Goal: Use online tool/utility: Use online tool/utility

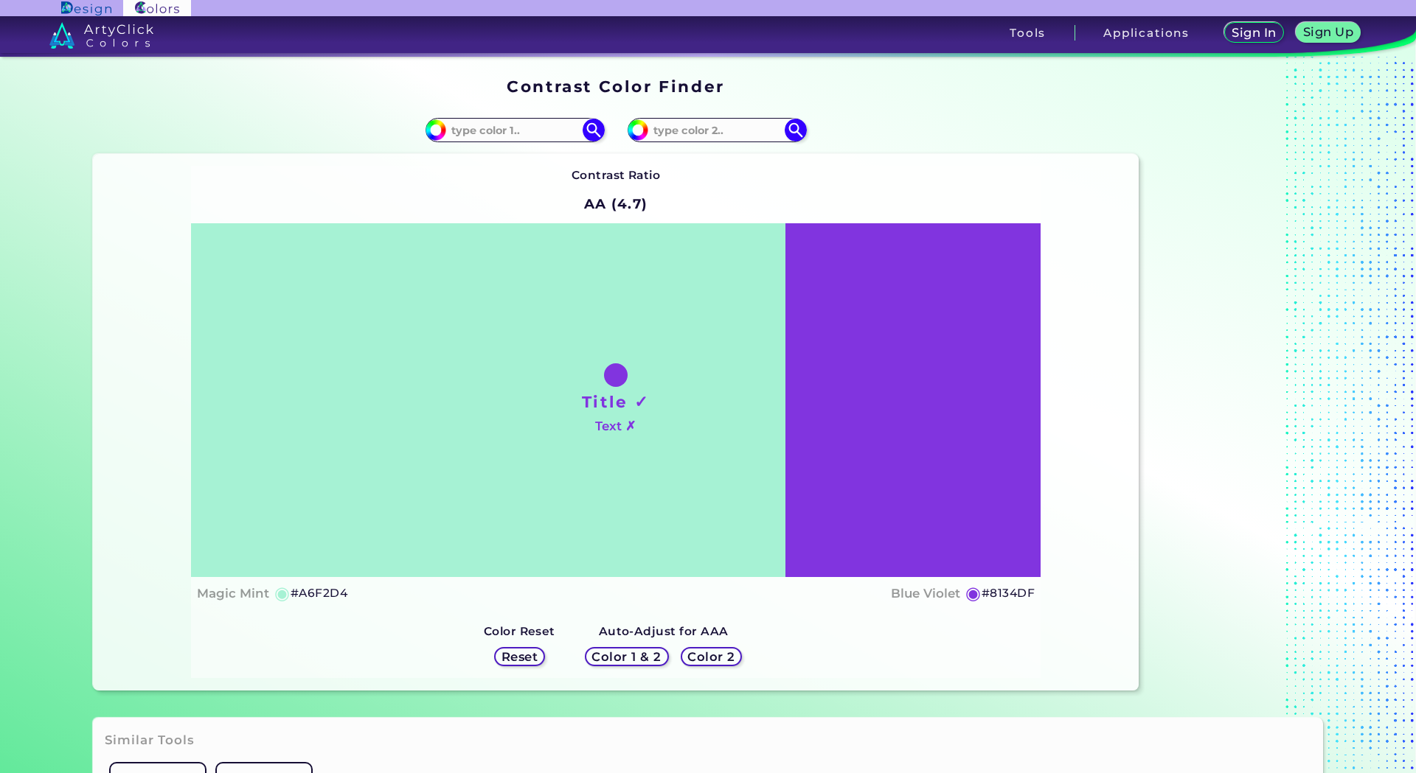
click at [705, 656] on h5 "Color 2" at bounding box center [710, 657] width 49 height 13
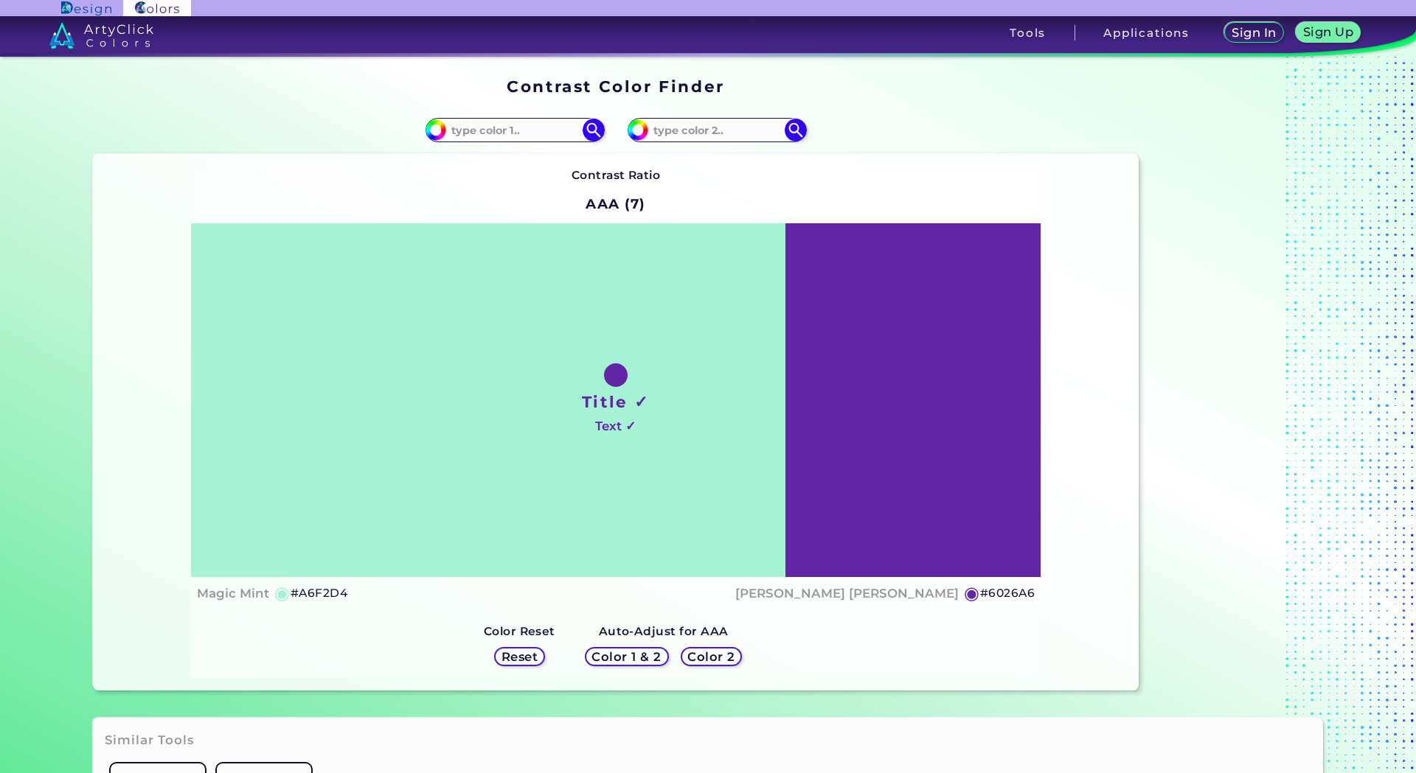
click at [897, 378] on div "Title ✓ Text ✓" at bounding box center [615, 400] width 849 height 354
click at [713, 126] on input at bounding box center [716, 130] width 137 height 20
paste input "#525252"
type input "#525252"
click at [790, 125] on img at bounding box center [795, 130] width 26 height 26
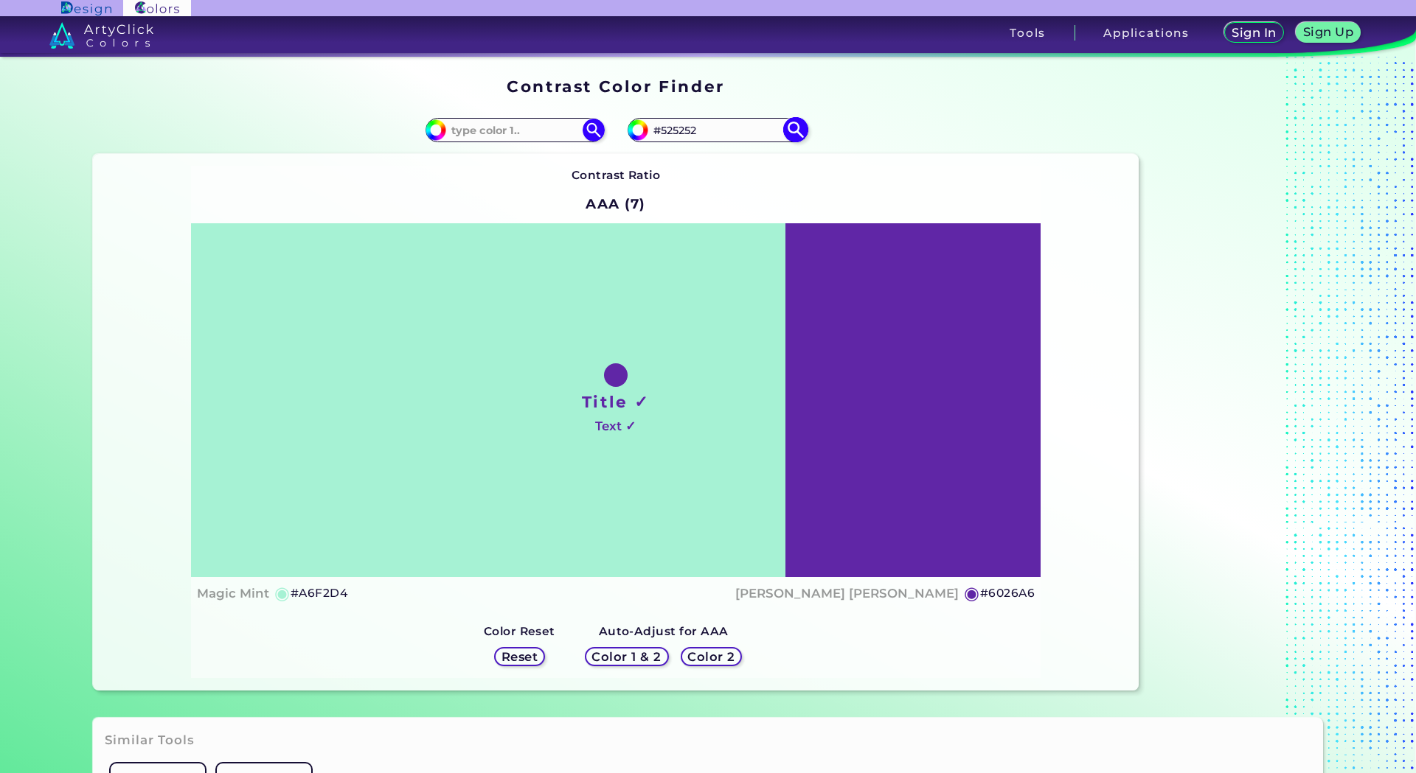
type input "#525252"
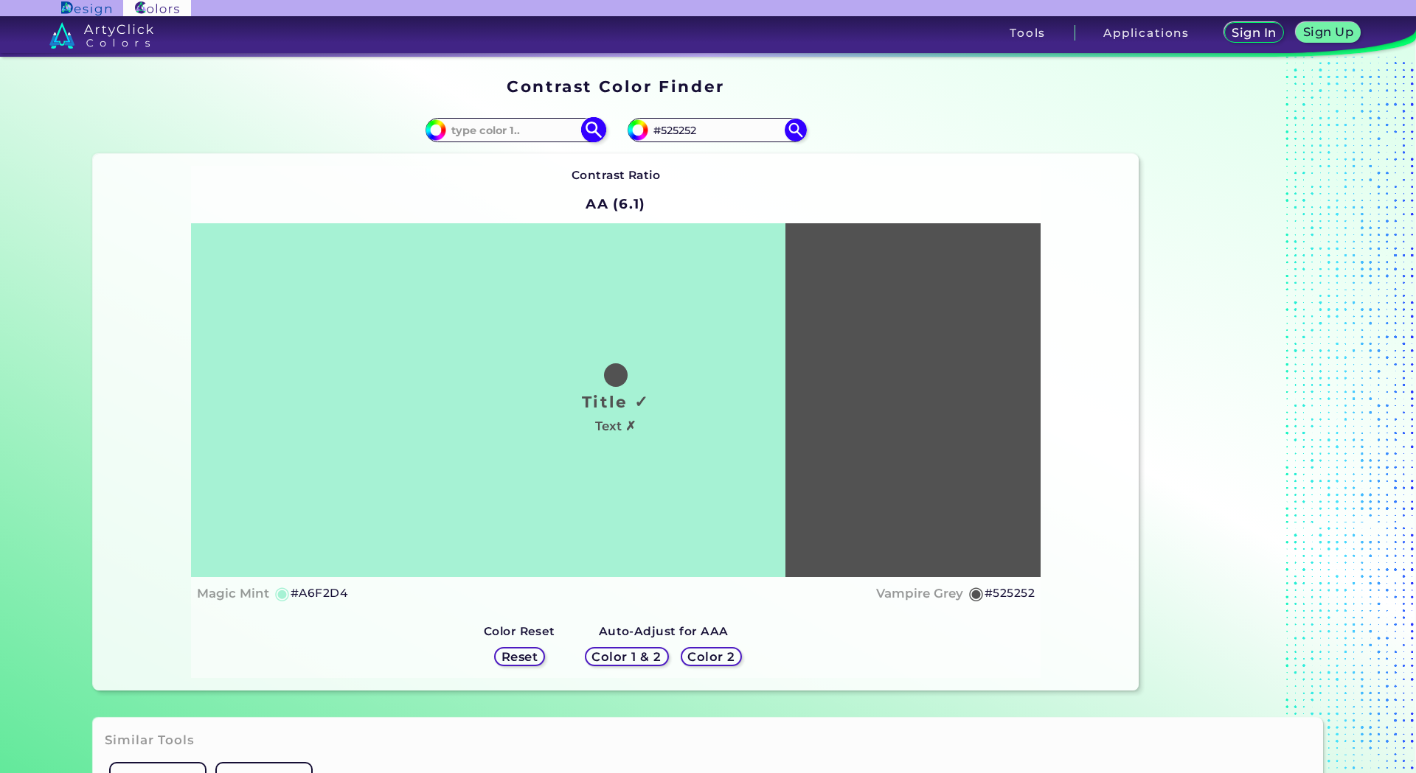
click at [459, 122] on input at bounding box center [514, 130] width 137 height 20
paste input "#D83B01"
type input "#D83B01"
click at [593, 126] on img at bounding box center [593, 130] width 26 height 26
type input "#d83b01"
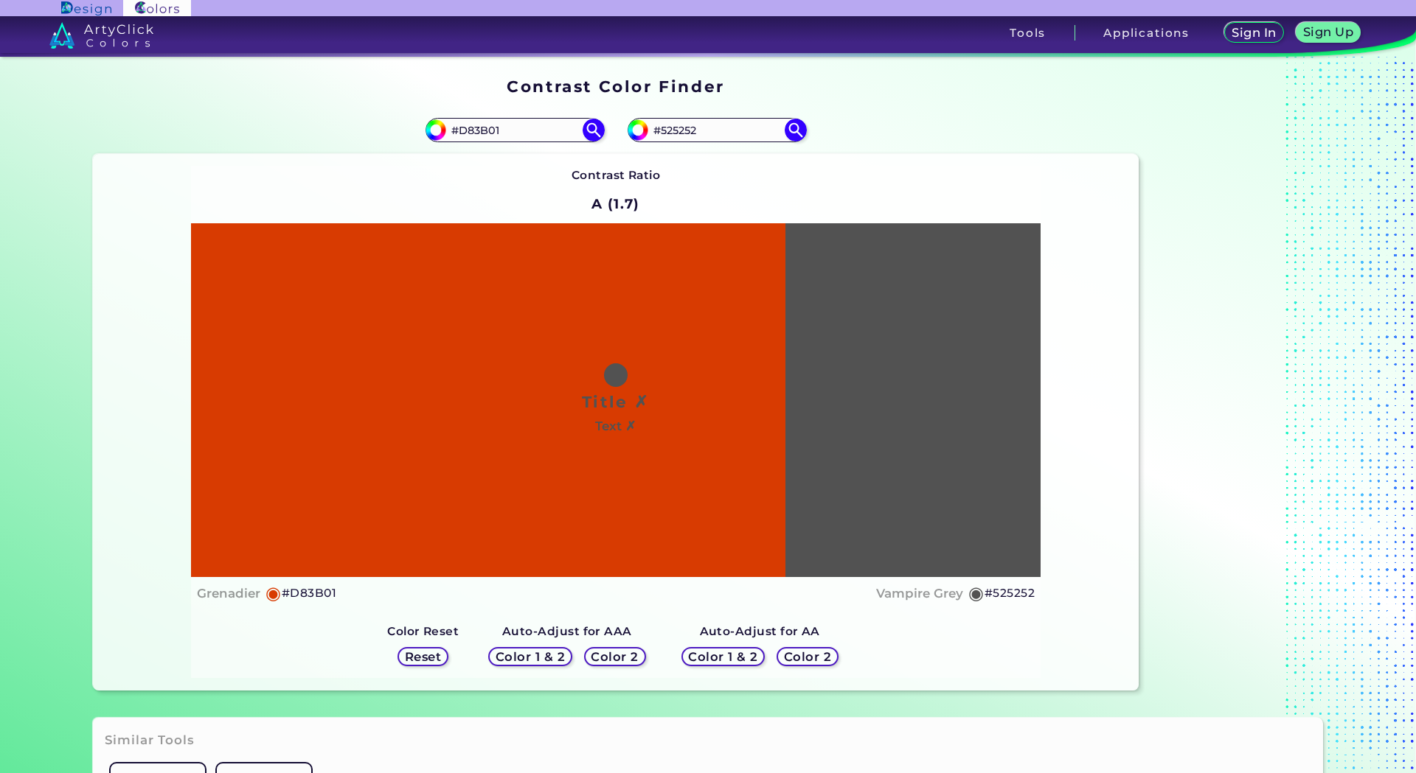
click at [730, 654] on h5 "Color 1 & 2" at bounding box center [723, 656] width 72 height 13
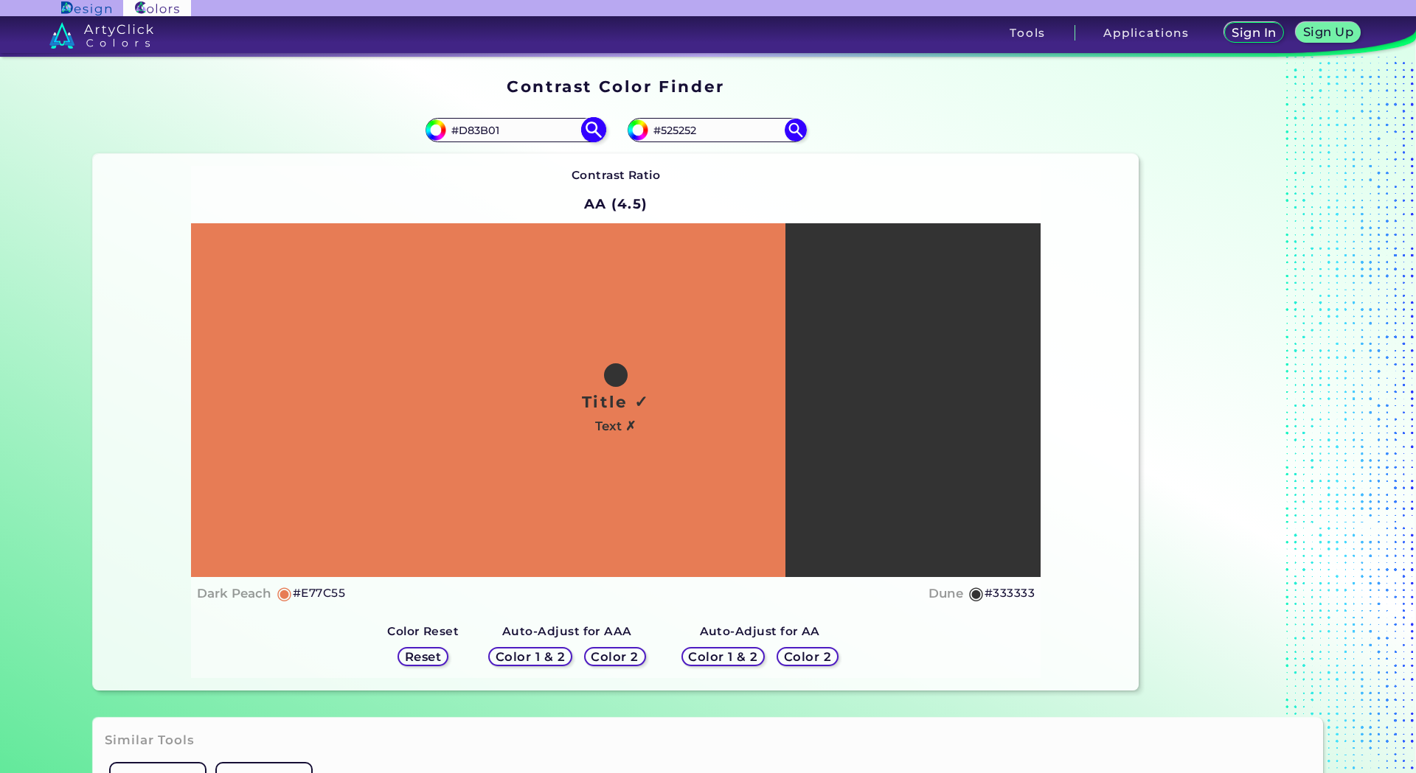
click at [592, 122] on img at bounding box center [593, 130] width 26 height 26
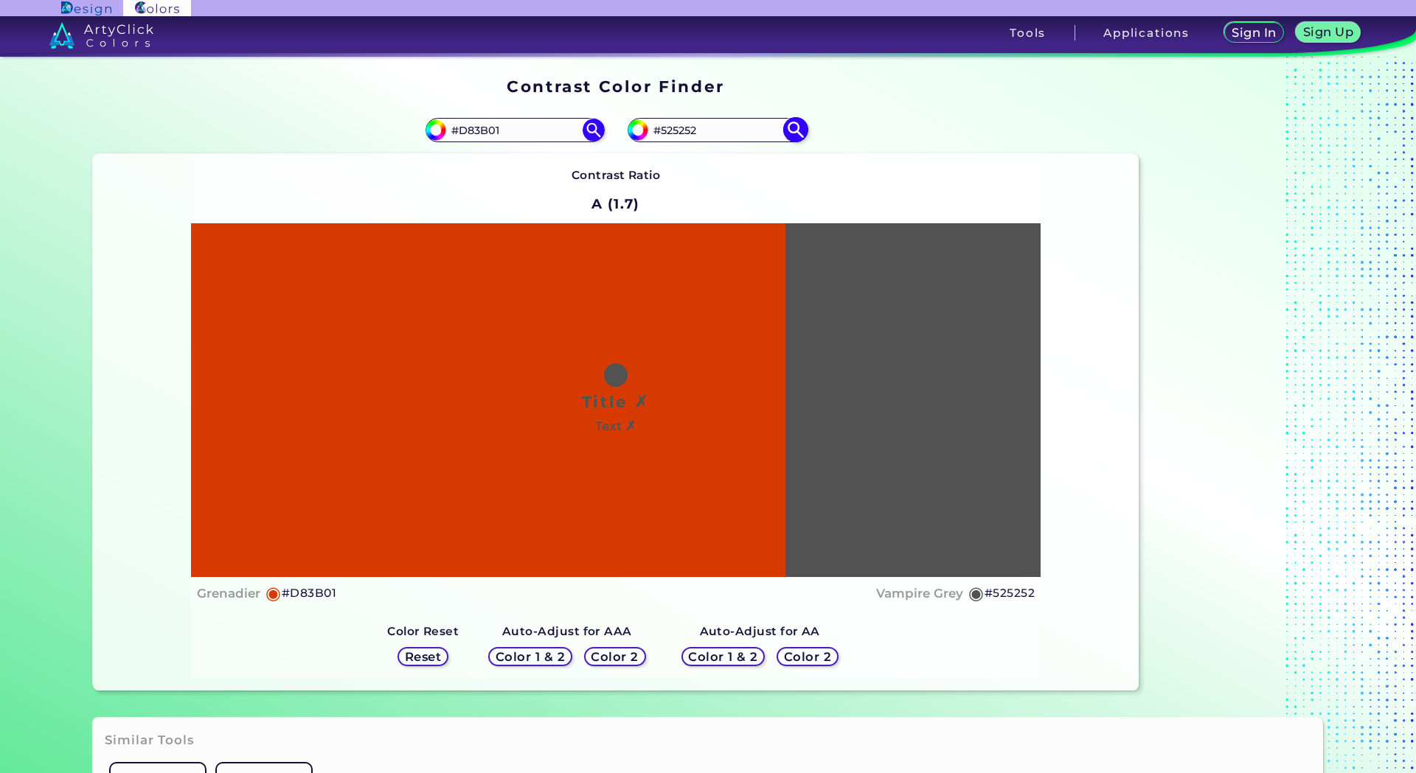
click at [703, 128] on input "#525252" at bounding box center [716, 130] width 137 height 20
paste input "D83B01"
type input "#D83B01"
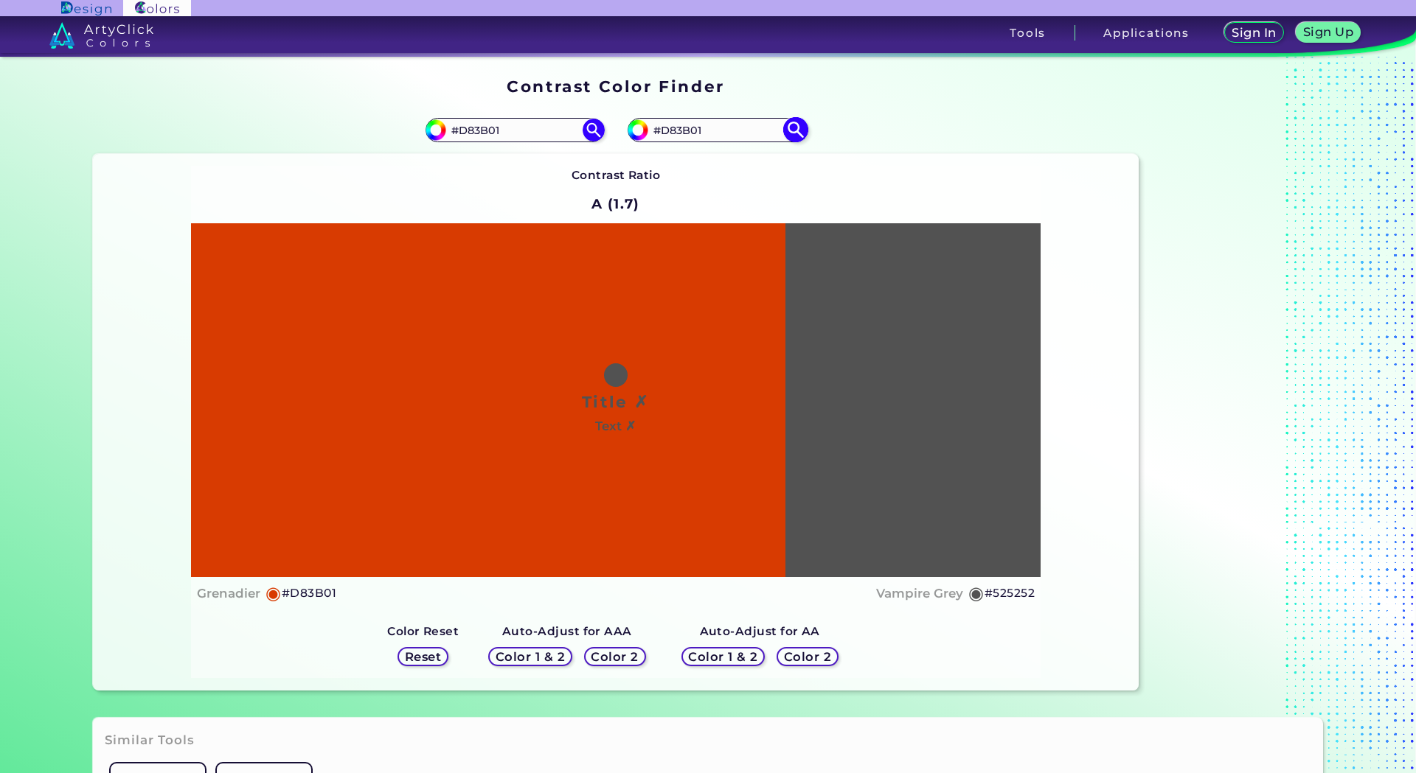
click at [802, 129] on img at bounding box center [795, 130] width 26 height 26
type input "#d83b01"
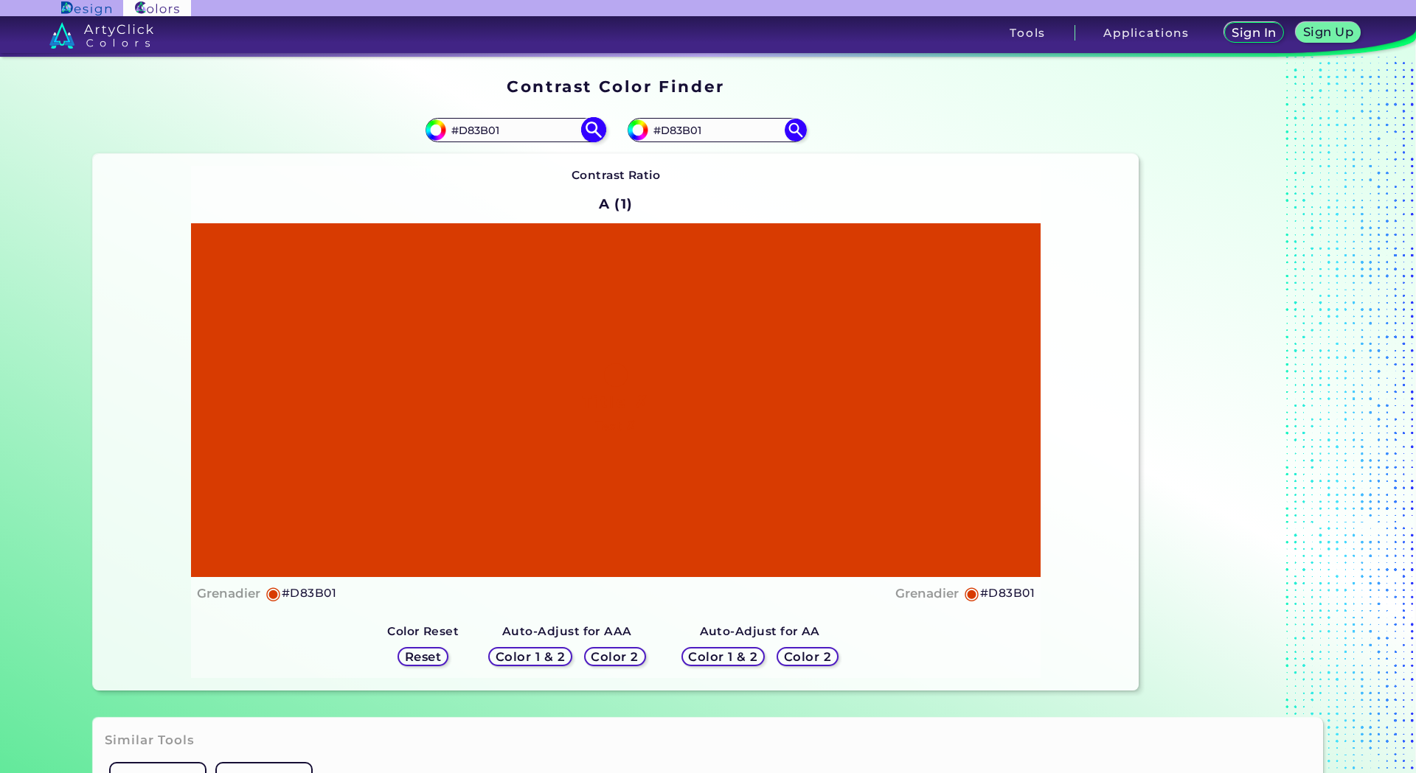
click at [481, 129] on input "#D83B01" at bounding box center [514, 130] width 137 height 20
paste input "525252"
type input "#525252"
click at [589, 131] on img at bounding box center [593, 130] width 26 height 26
type input "#525252"
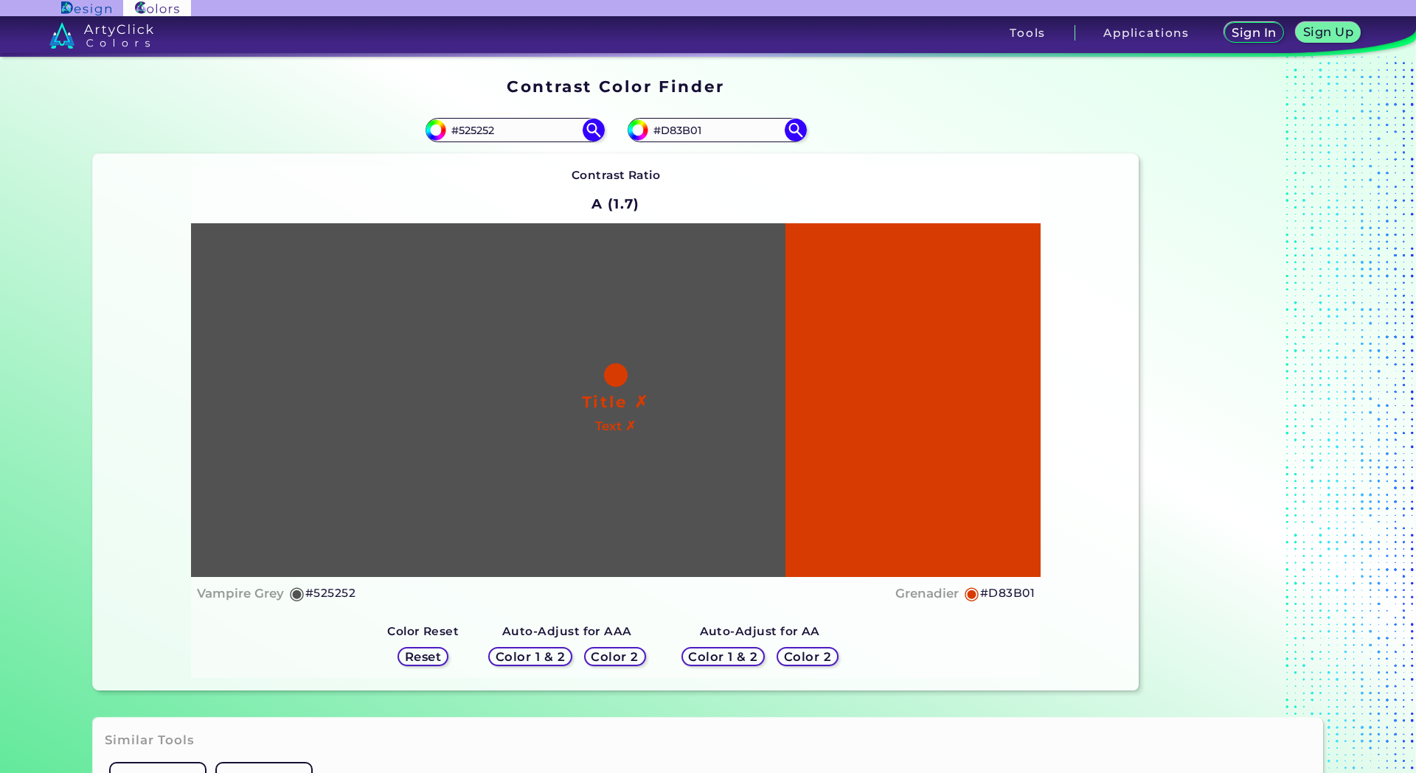
click at [813, 659] on h5 "Color 2" at bounding box center [807, 657] width 43 height 11
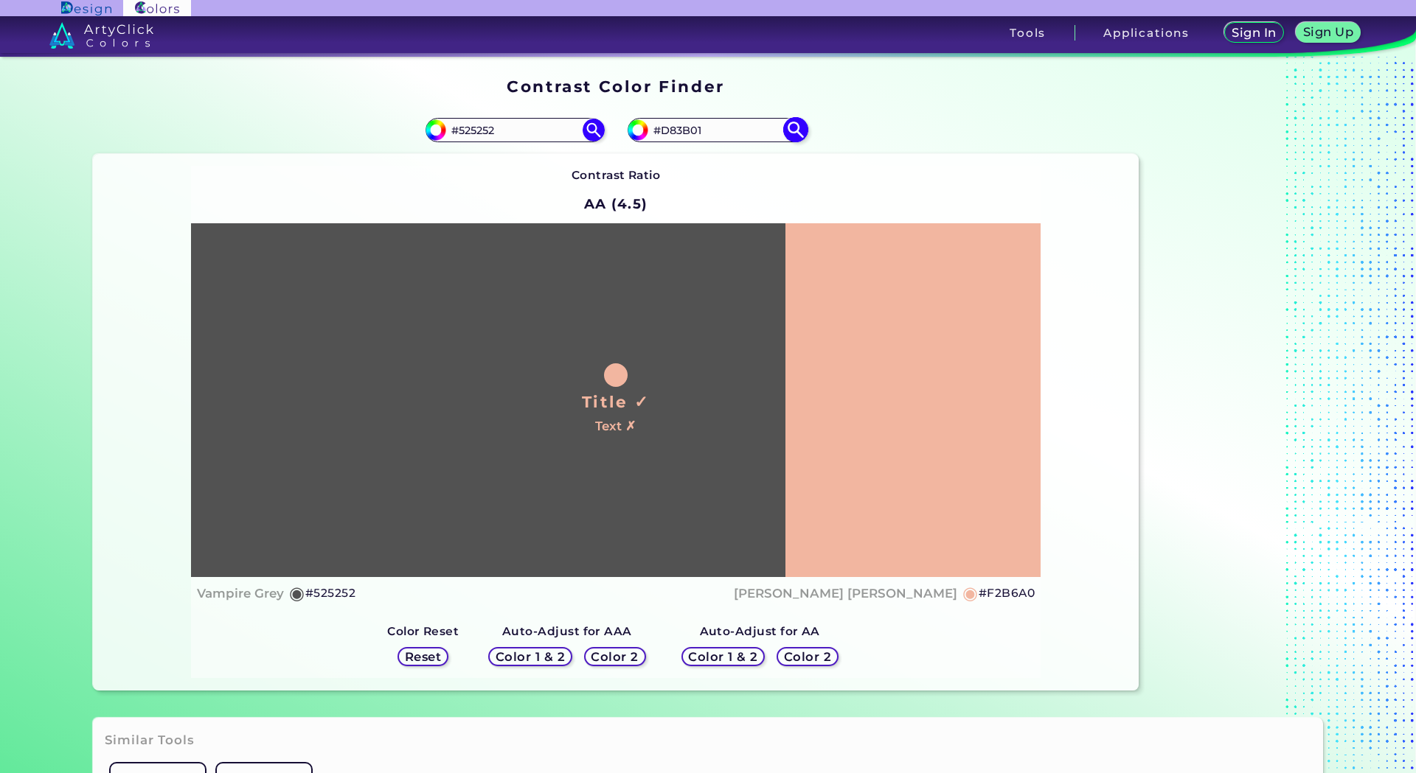
click at [720, 142] on div "#d83b01 #D83B01" at bounding box center [877, 130] width 523 height 47
click at [720, 128] on input "#D83B01" at bounding box center [716, 130] width 137 height 20
click at [706, 131] on input "#D83B01" at bounding box center [716, 130] width 137 height 20
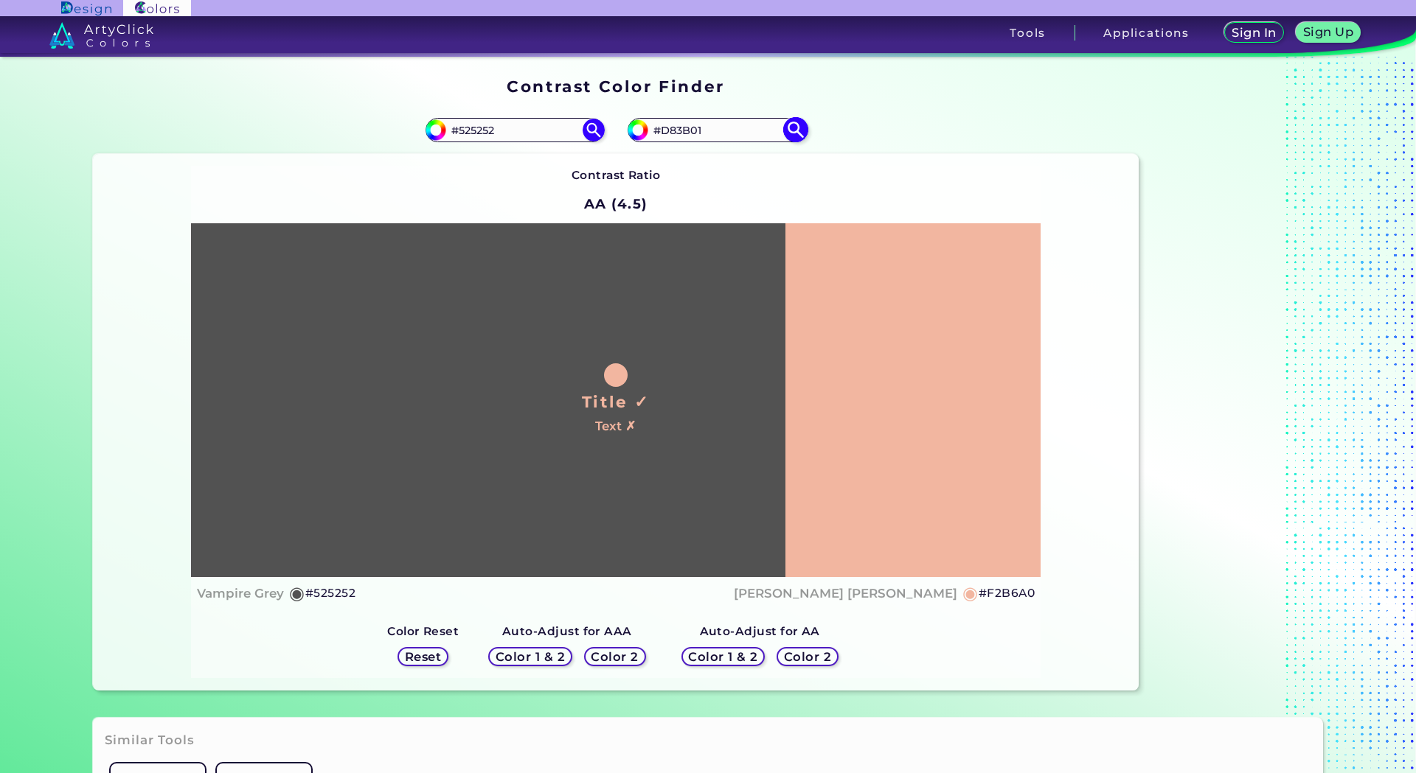
click at [706, 131] on input "#D83B01" at bounding box center [716, 130] width 137 height 20
click at [795, 131] on img at bounding box center [795, 130] width 26 height 26
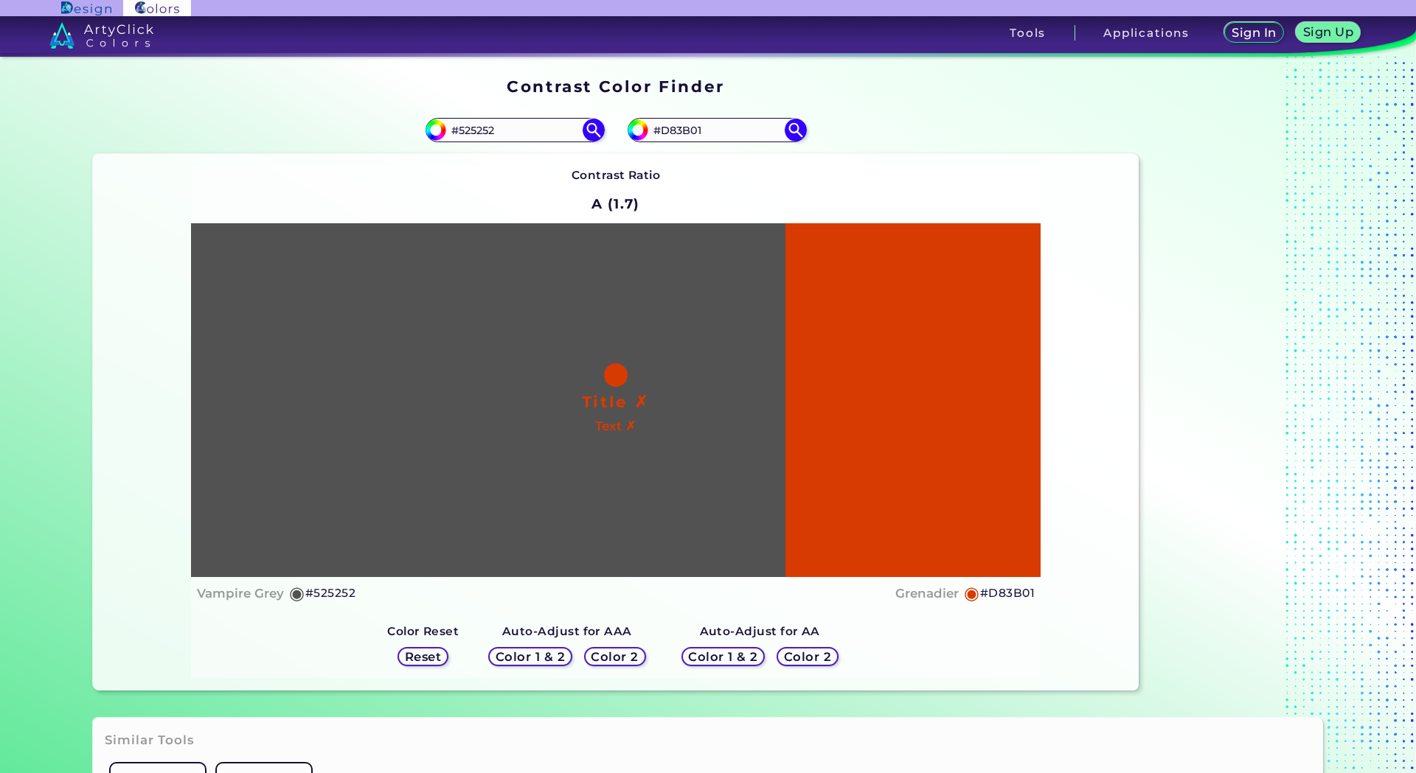
click at [730, 658] on h5 "Color 1 & 2" at bounding box center [723, 657] width 69 height 12
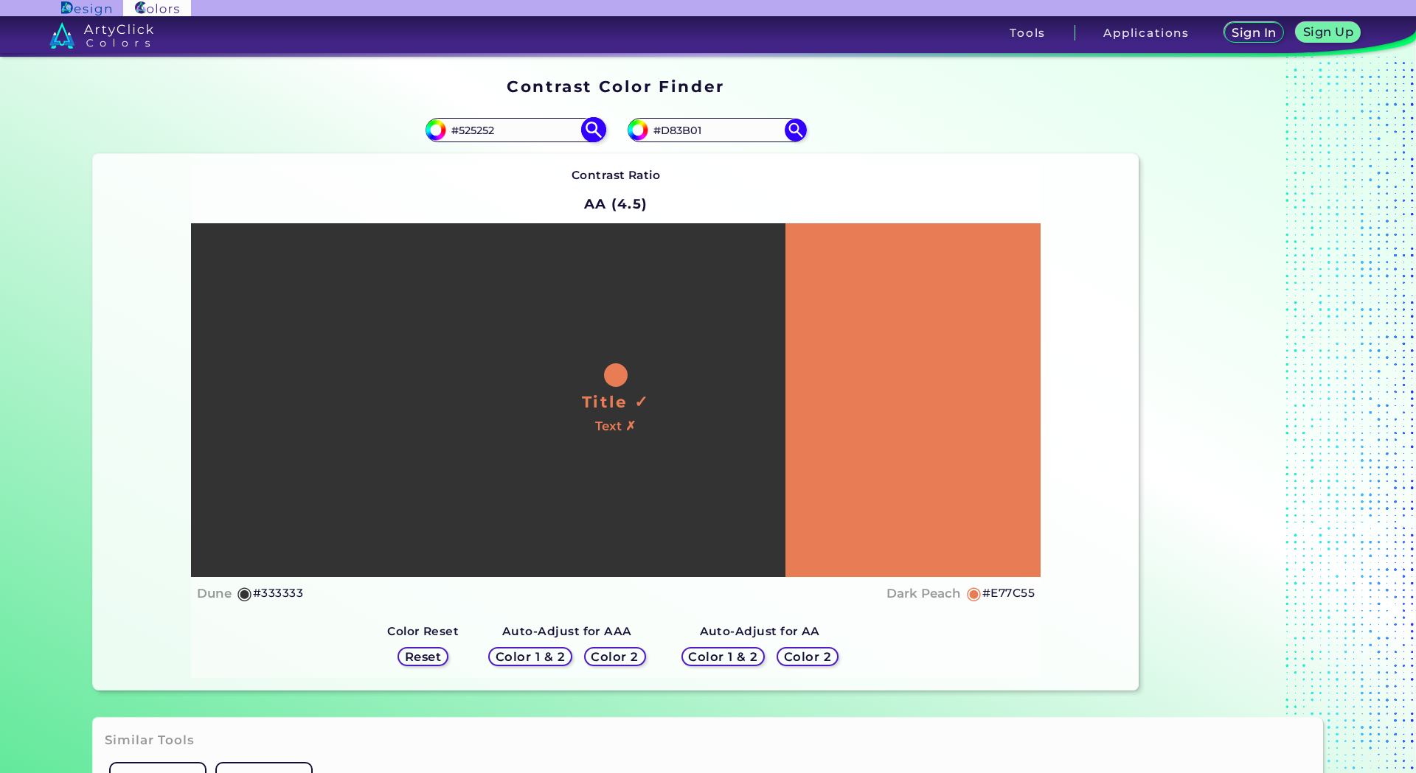
click at [488, 140] on input "#525252" at bounding box center [514, 130] width 137 height 20
click at [437, 128] on input "#525252" at bounding box center [434, 128] width 18 height 18
click at [637, 135] on input "#d83b01" at bounding box center [636, 128] width 18 height 18
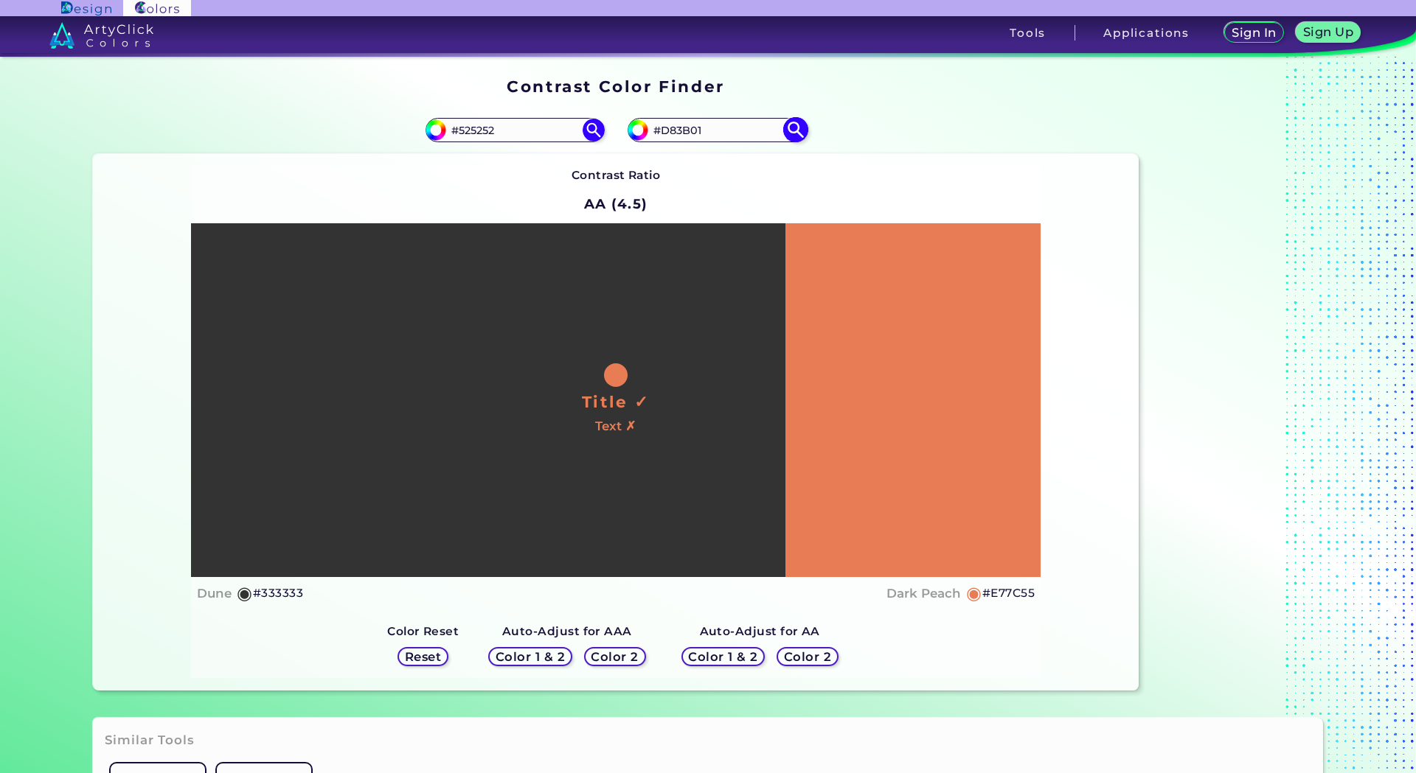
type input "#ce3d09"
type input "#CE3D09"
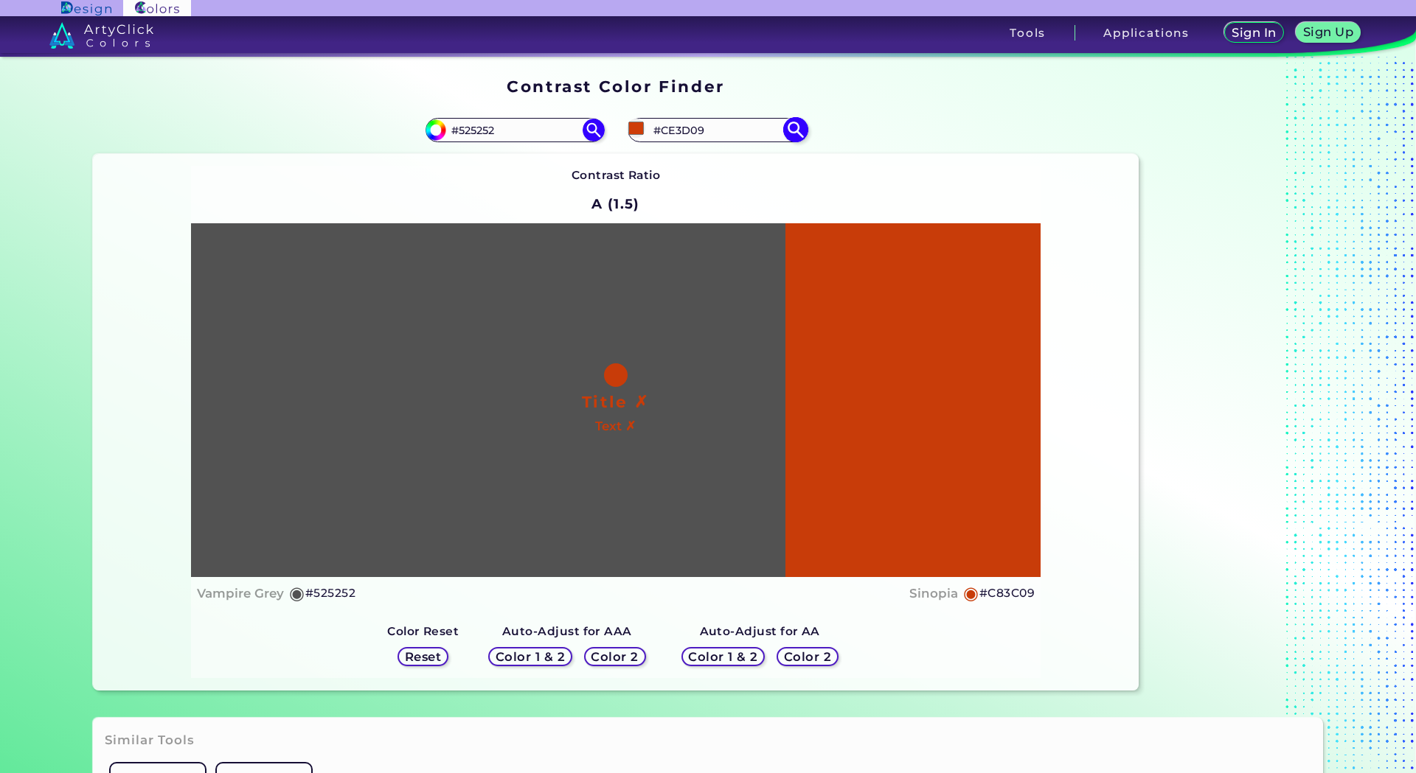
type input "#c83c09"
type input "#C83C09"
type input "#cb3e0b"
type input "#CB3E0B"
type input "#c93f0d"
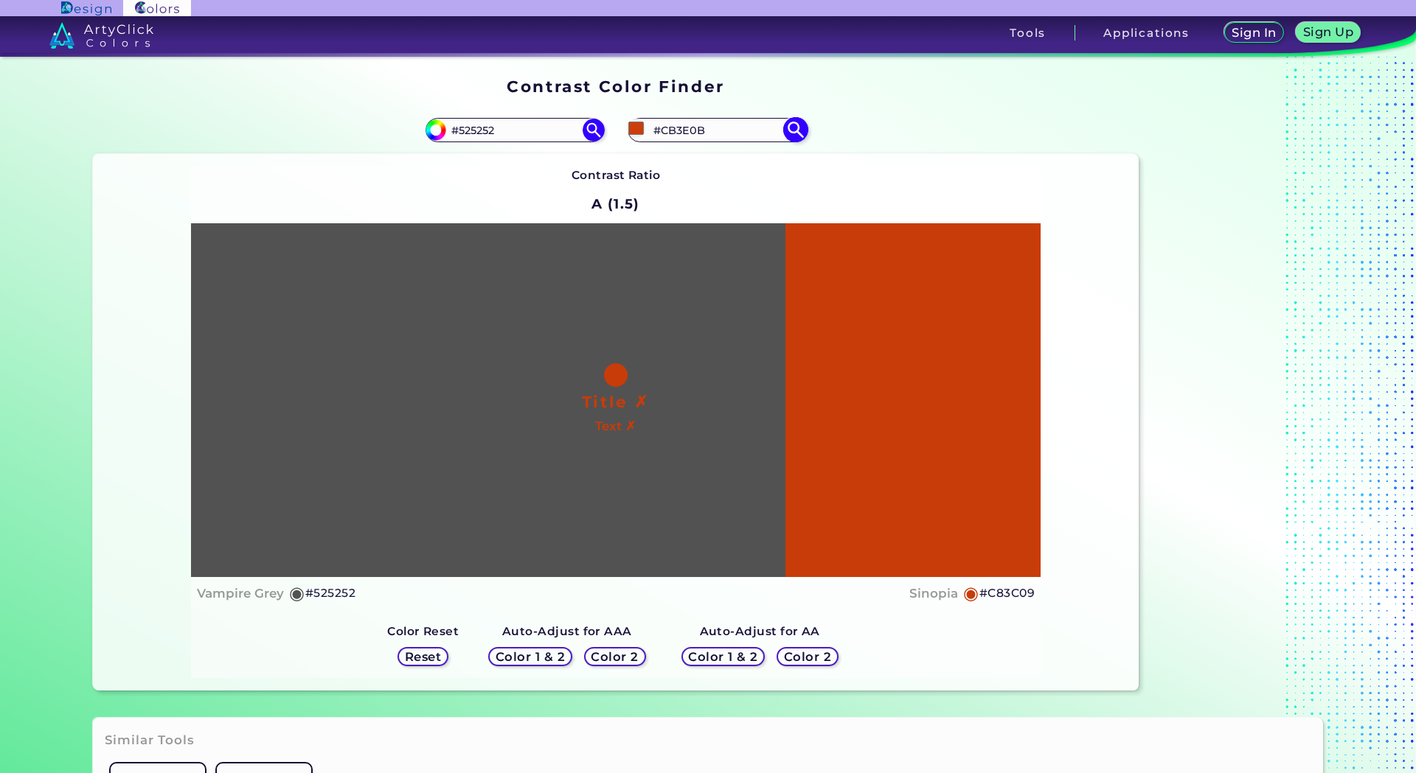
type input "#C93F0D"
type input "#c43e0e"
type input "#C43E0E"
type input "#c23f0f"
type input "#C23F0F"
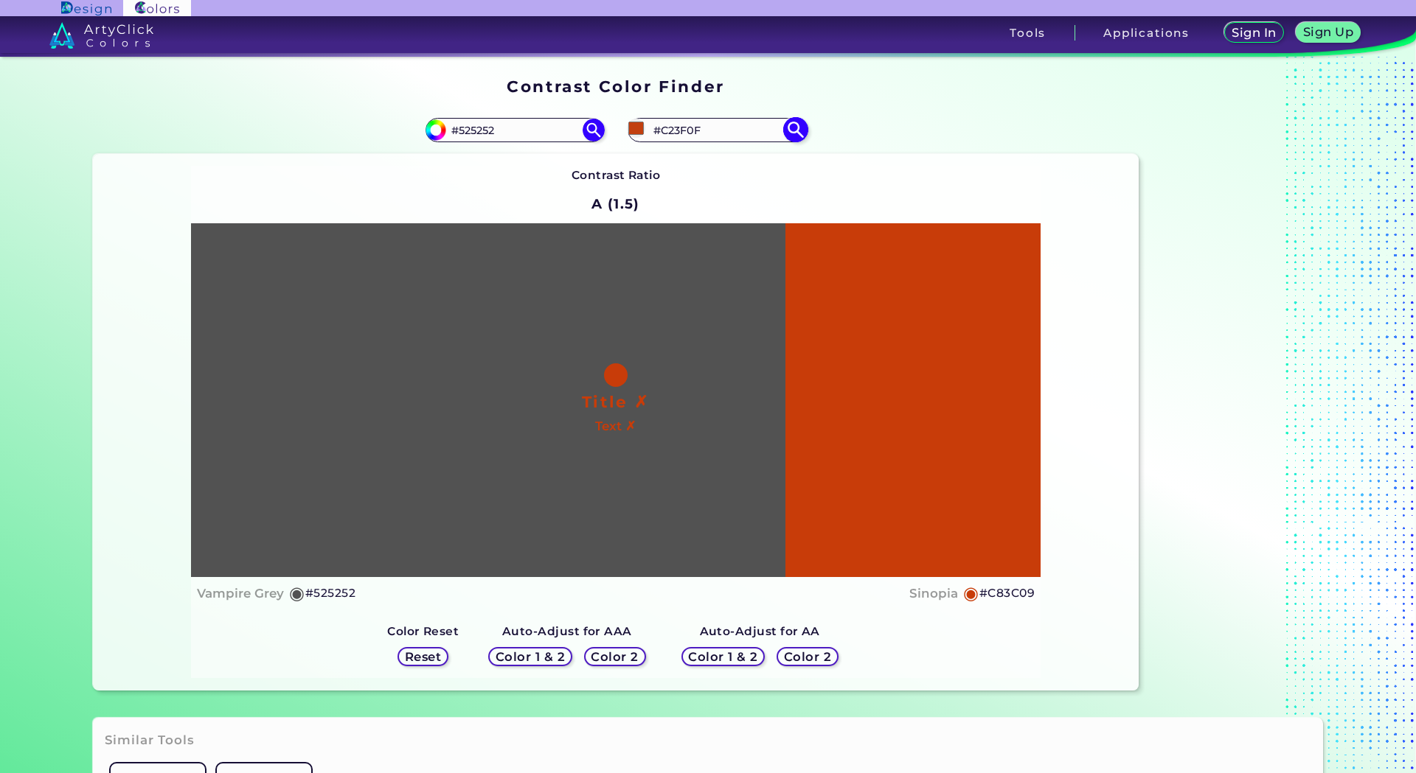
type input "#c54111"
type input "#C54111"
click at [908, 151] on div "#c54111 #C54111" at bounding box center [877, 130] width 523 height 47
click at [791, 128] on img at bounding box center [795, 130] width 26 height 26
click at [788, 133] on img at bounding box center [795, 130] width 26 height 26
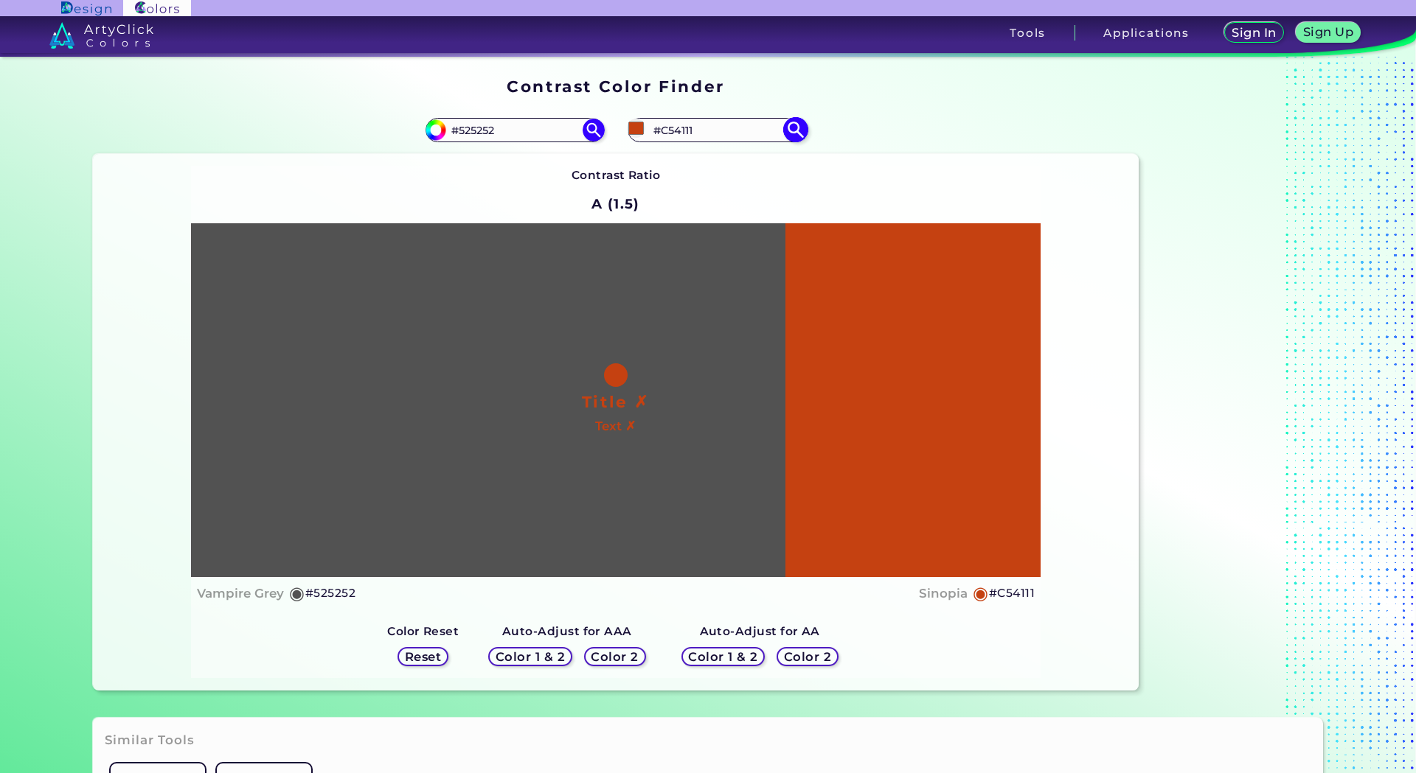
click at [636, 128] on input "#c54111" at bounding box center [636, 128] width 18 height 18
type input "#a8350b"
type input "#A8350B"
type input "#a9340a"
type input "#A9340A"
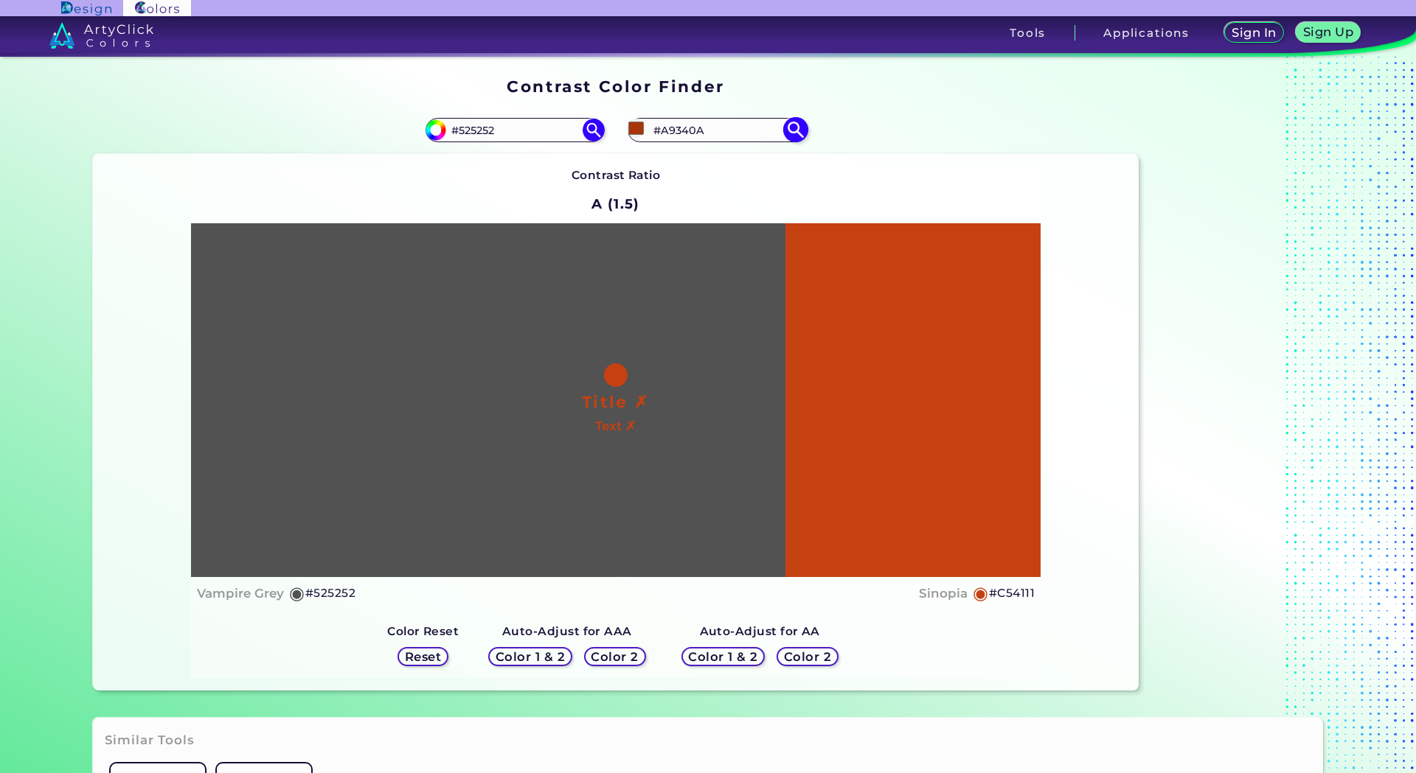
type input "#a8350b"
type input "#A8350B"
type input "#af380d"
type input "#AF380D"
type input "#b43a0e"
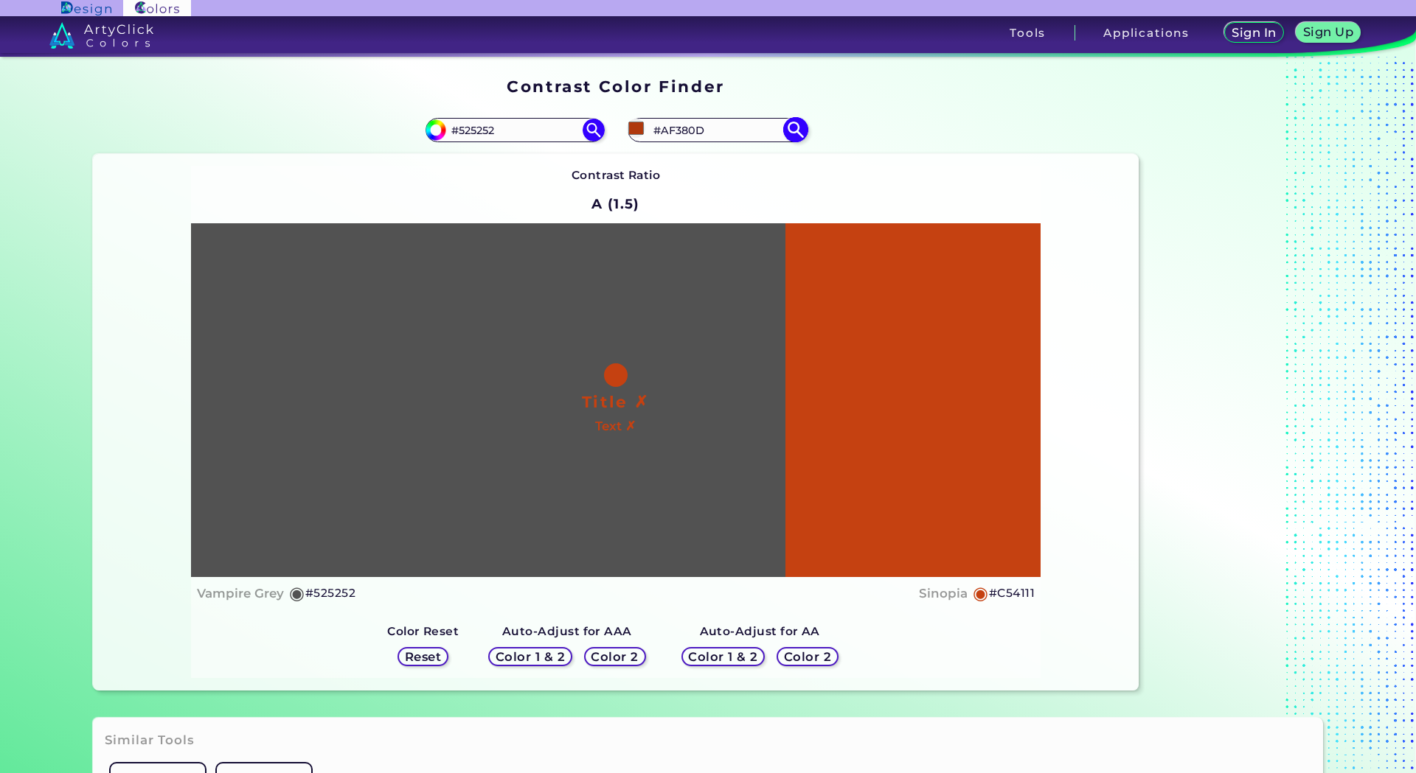
type input "#B43A0E"
type input "#bb3e11"
type input "#BB3E11"
type input "#c44212"
type input "#C44212"
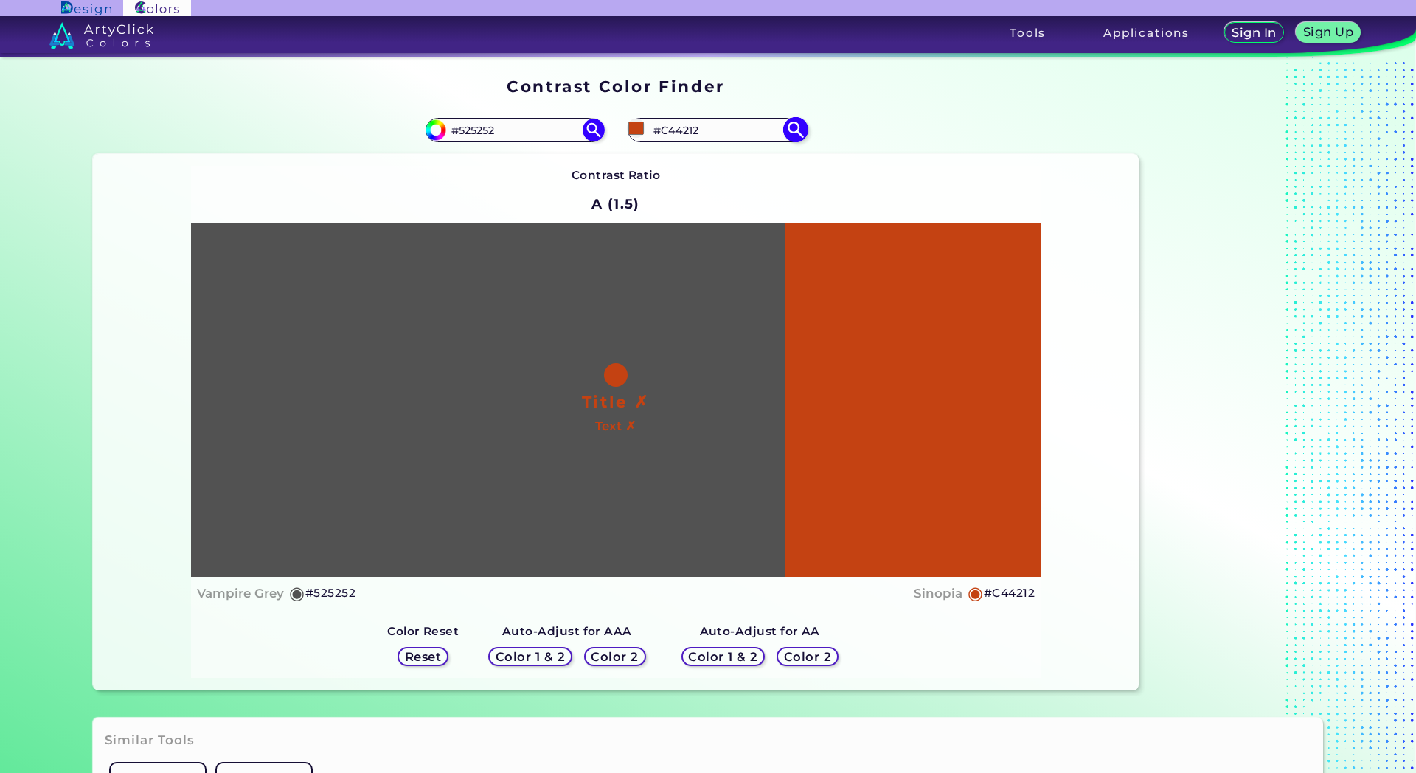
type input "#cd4818"
type input "#CD4818"
type input "#d14b1a"
type input "#D14B1A"
type input "#d74f1d"
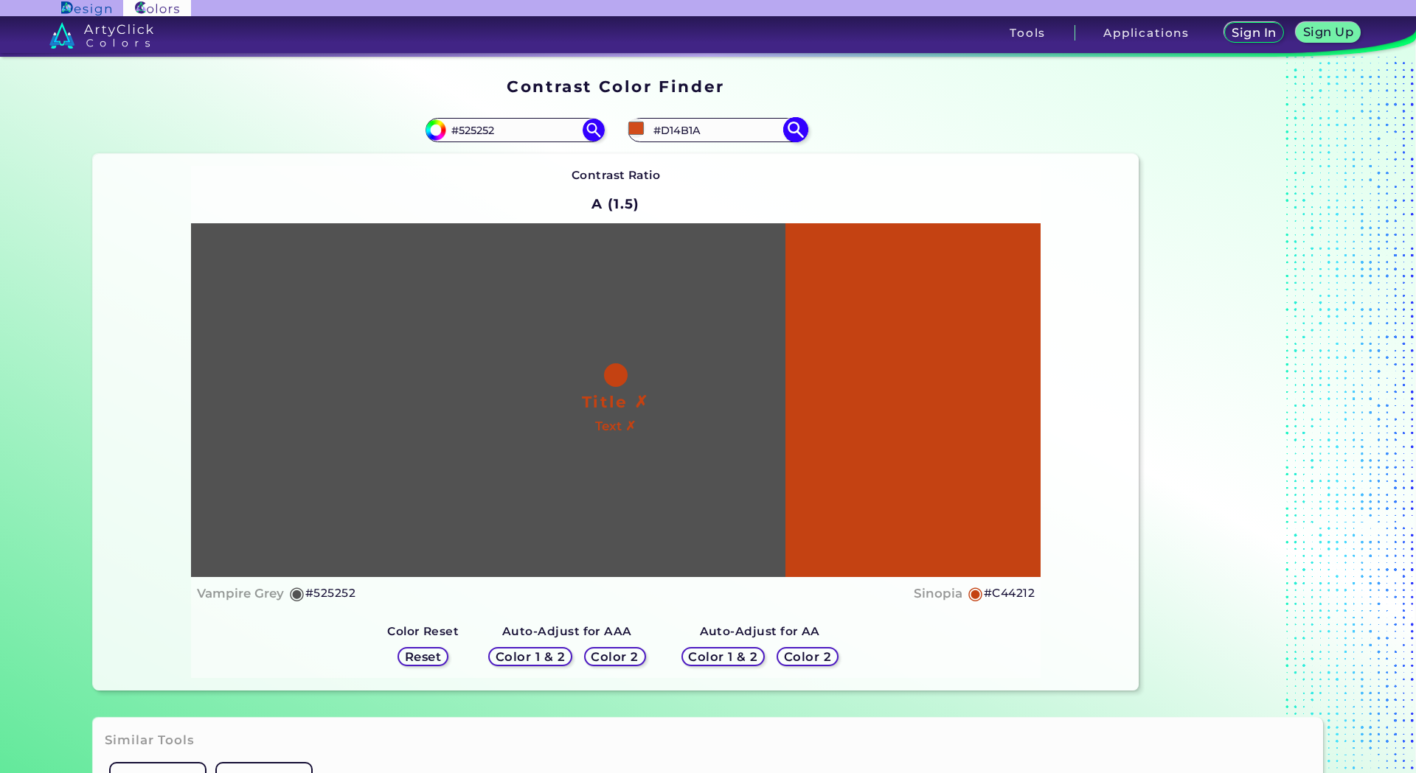
type input "#D74F1D"
type input "#d95220"
type input "#D95220"
type input "#df5a2a"
type input "#DF5A2A"
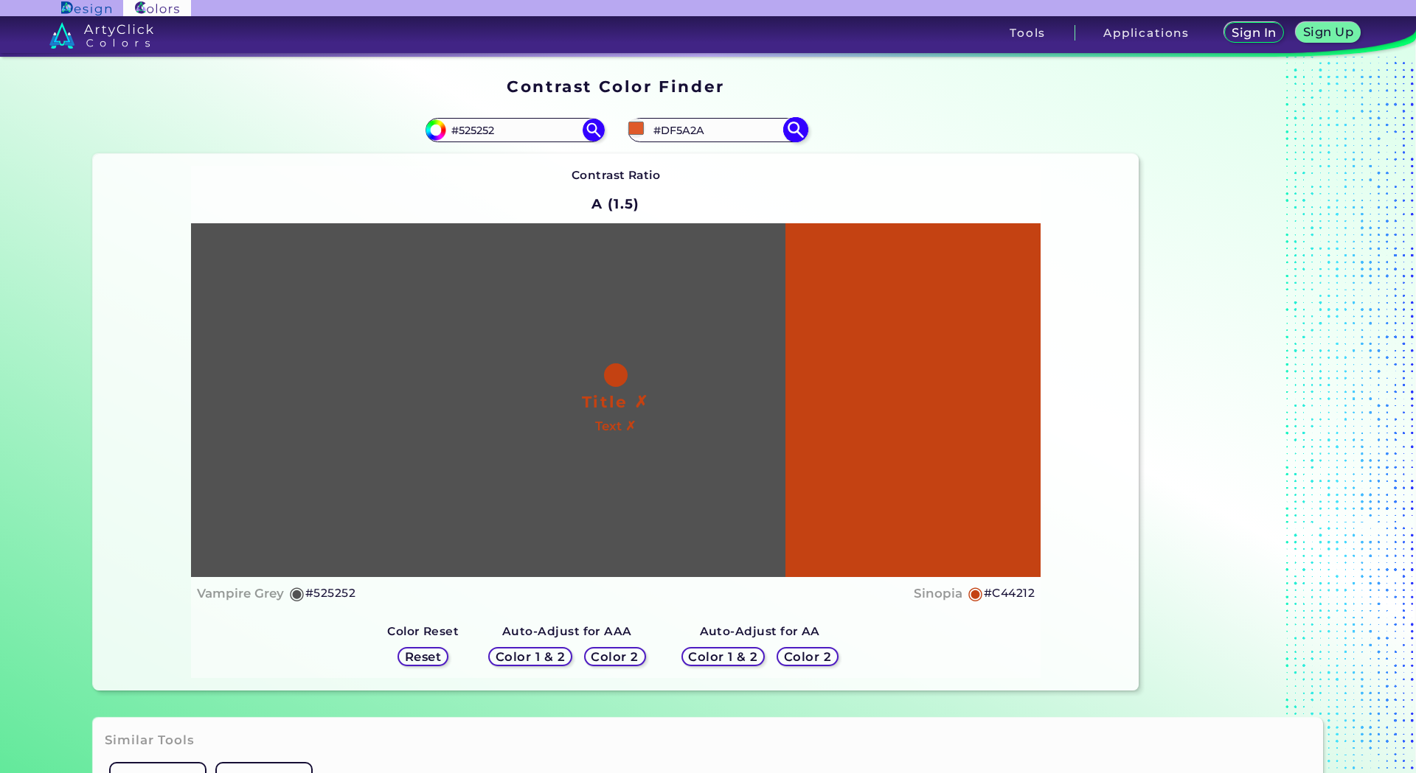
type input "#e55f2e"
type input "#E55F2E"
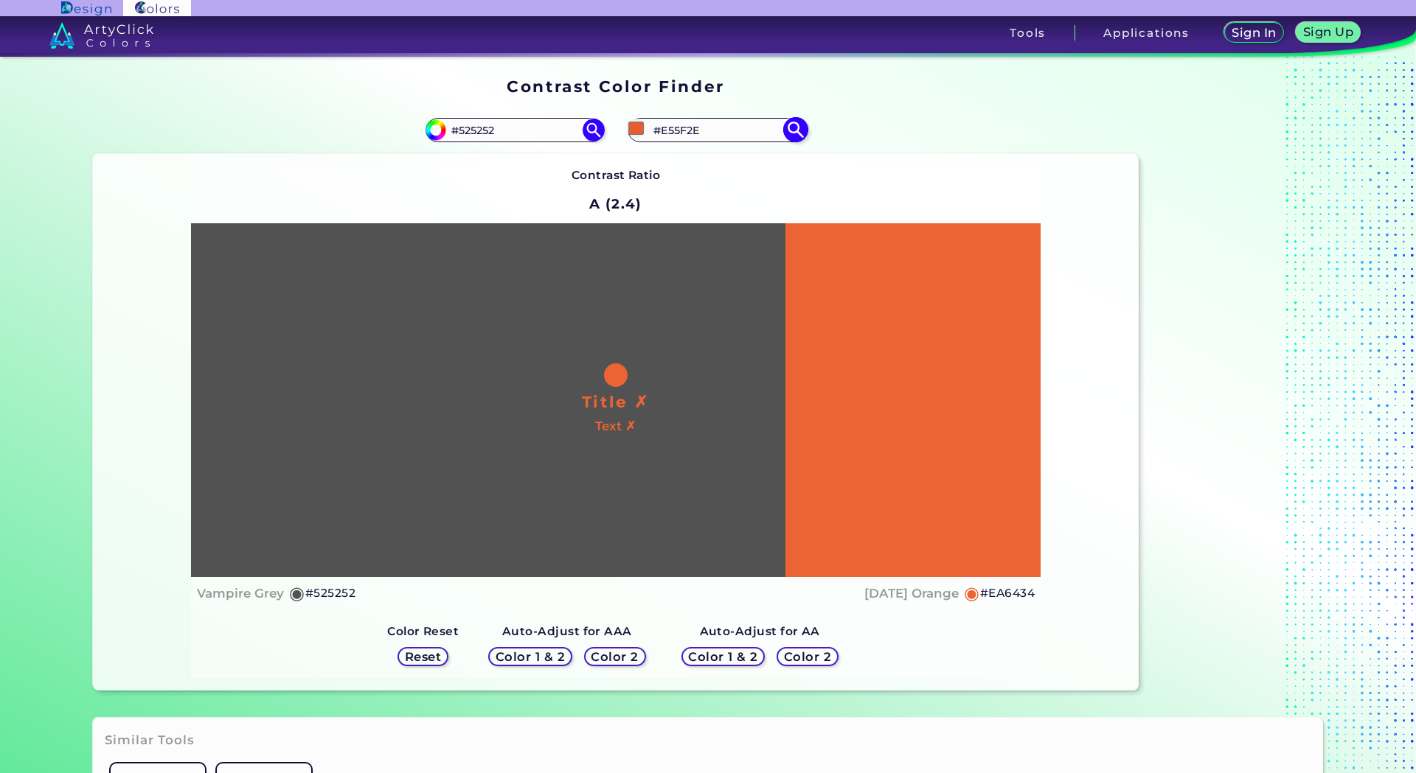
type input "#ea6434"
type input "#EA6434"
type input "#ec6736"
type input "#EC6736"
type input "#ee6a3a"
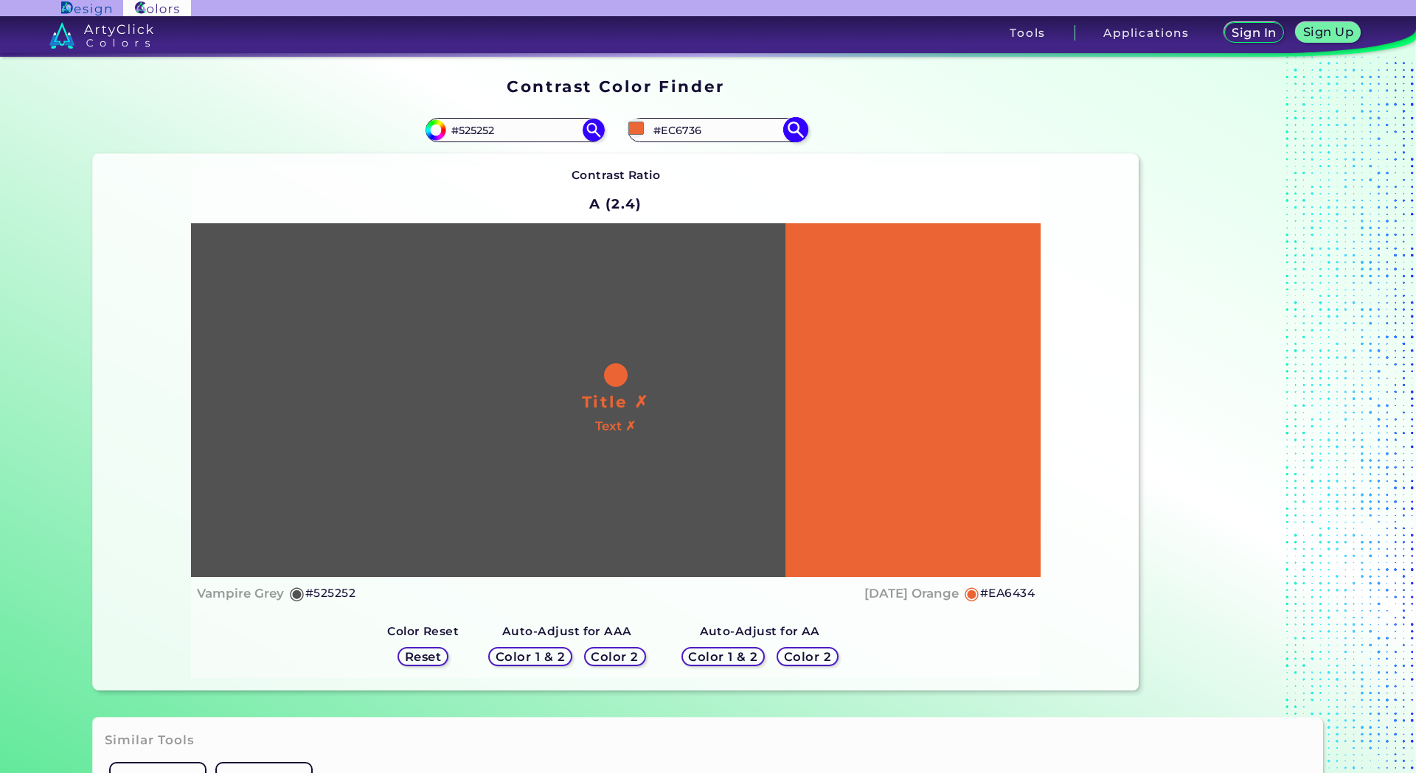
type input "#EE6A3A"
type input "#f06c3d"
type input "#F06C3D"
type input "#ee6d3f"
type input "#EE6D3F"
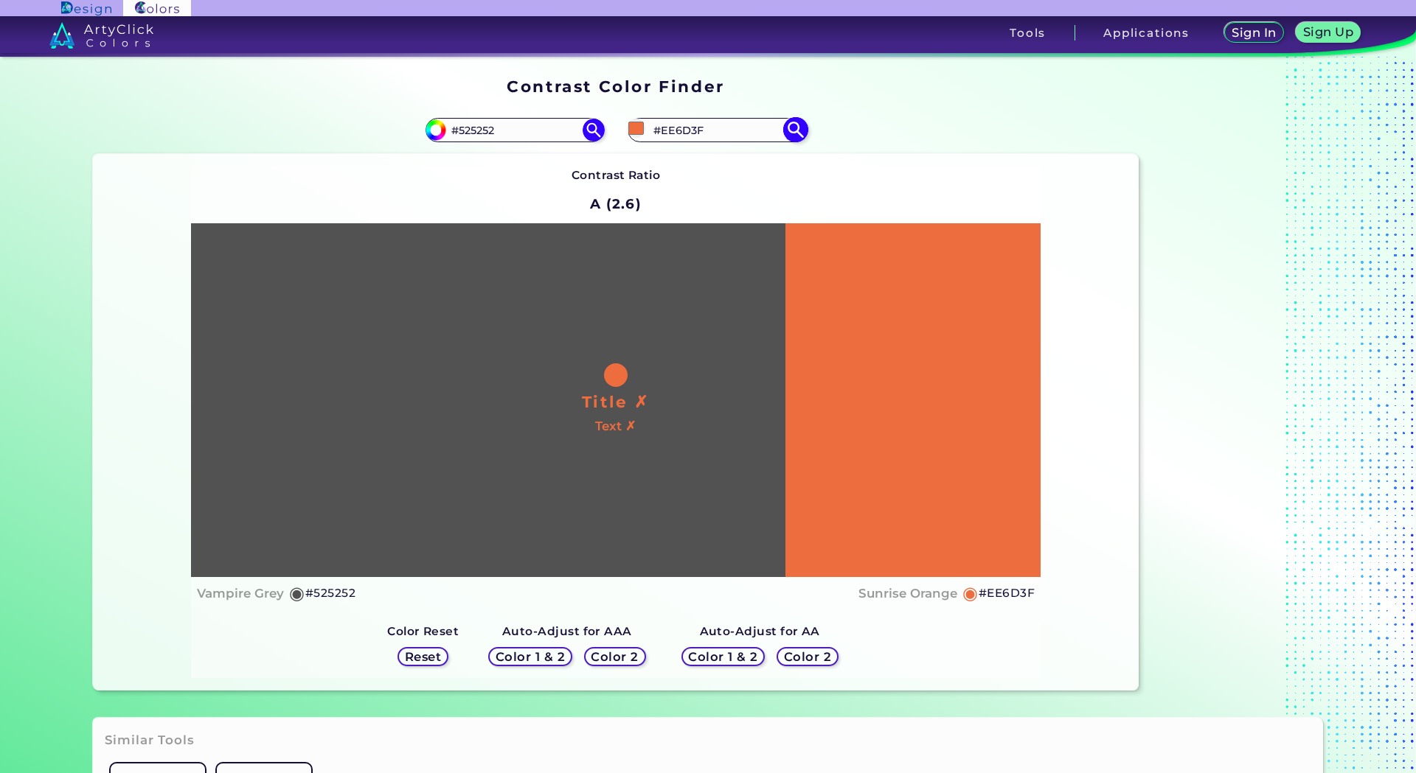
type input "#ec6e41"
type input "#EC6E41"
type input "#ea6c3e"
type input "#EA6C3E"
type input "#ea6f43"
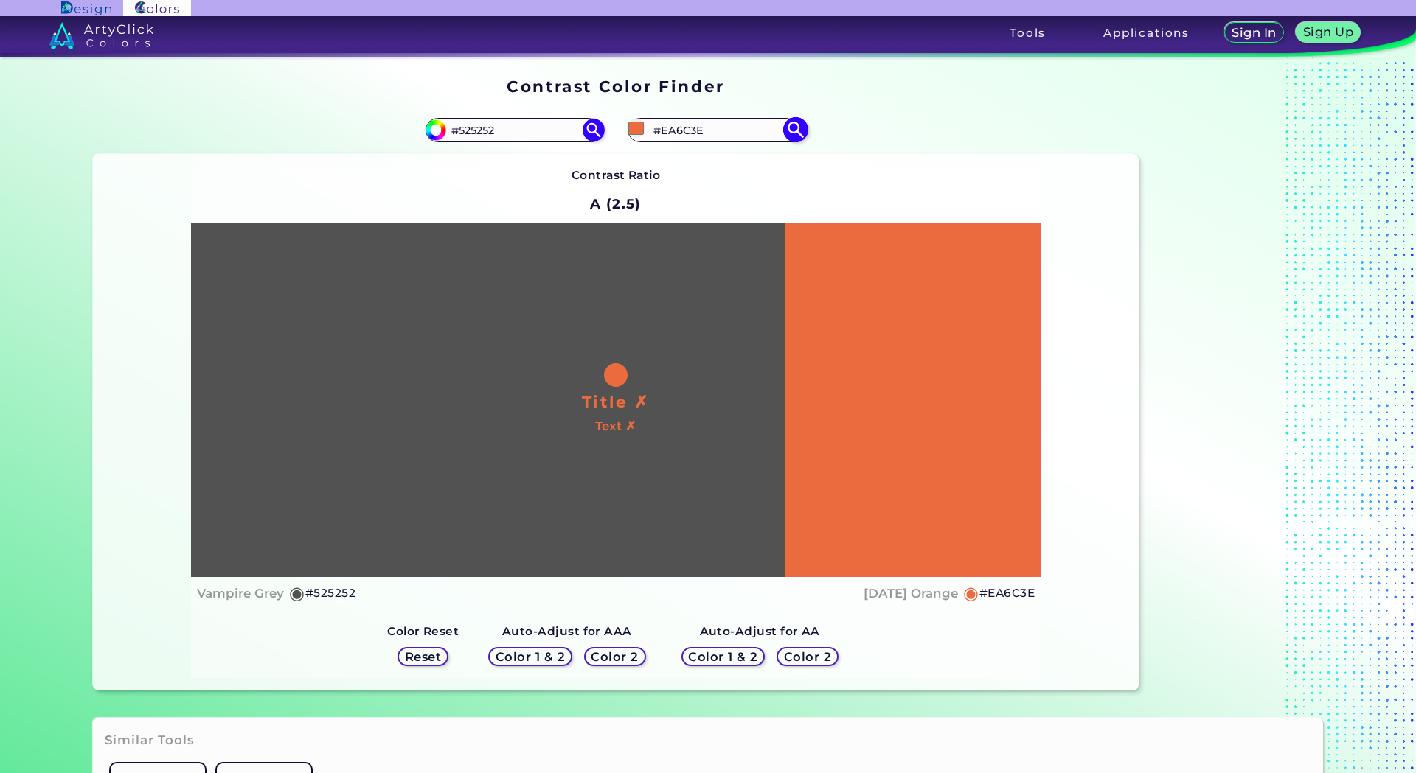
type input "#EA6F43"
type input "#eb7347"
type input "#EB7347"
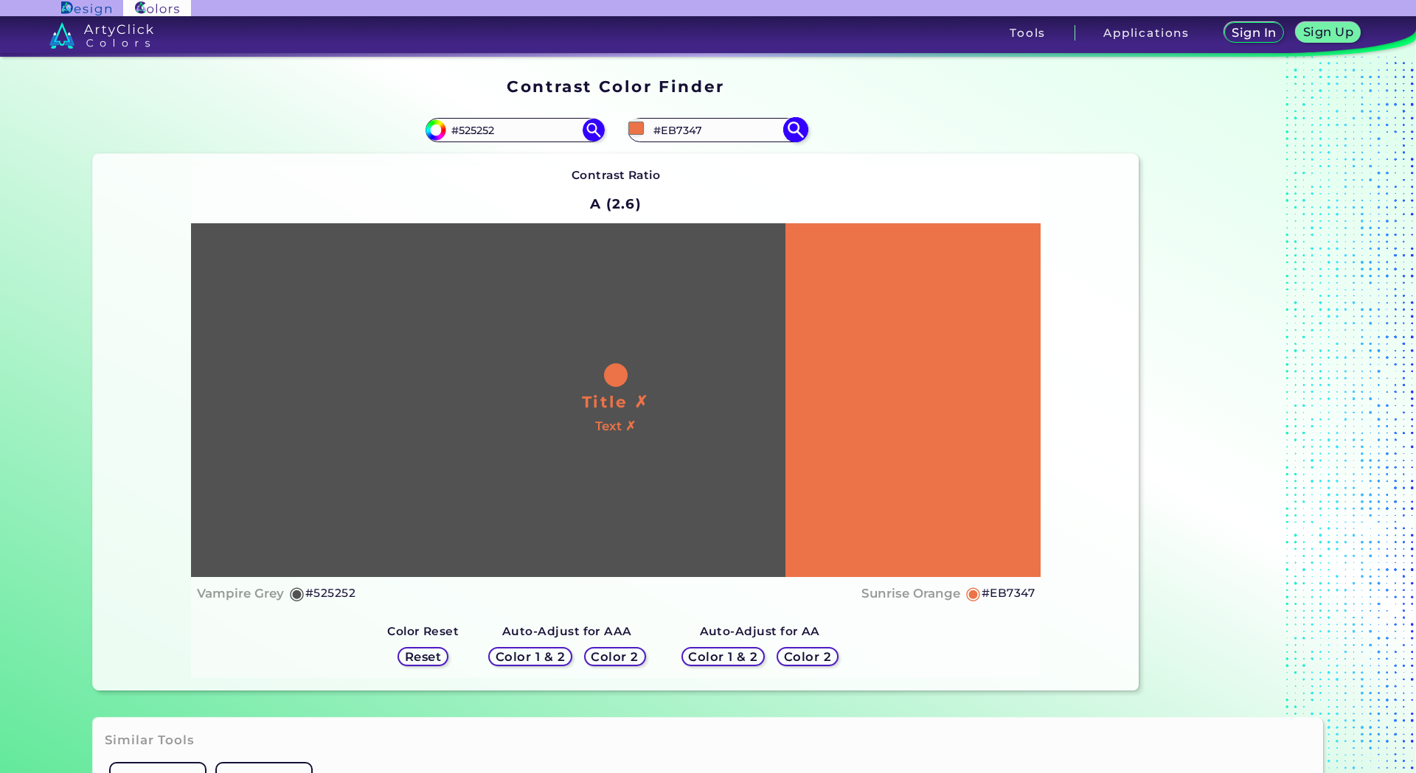
type input "#ea7348"
type input "#EA7348"
type input "#ea774d"
type input "#EA774D"
type input "#ea7b53"
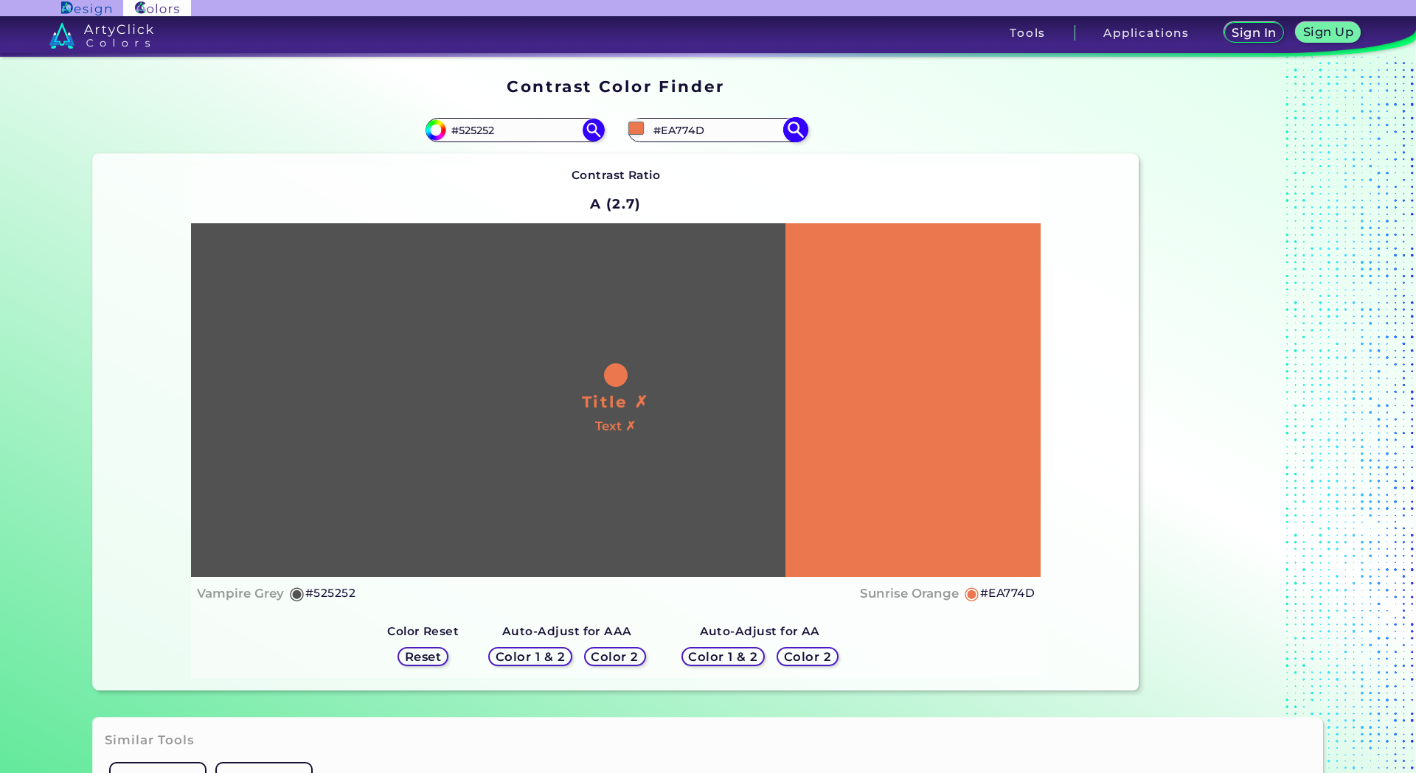
type input "#EA7B53"
type input "#ea7e57"
type input "#EA7E57"
type input "#ec815b"
type input "#EC815B"
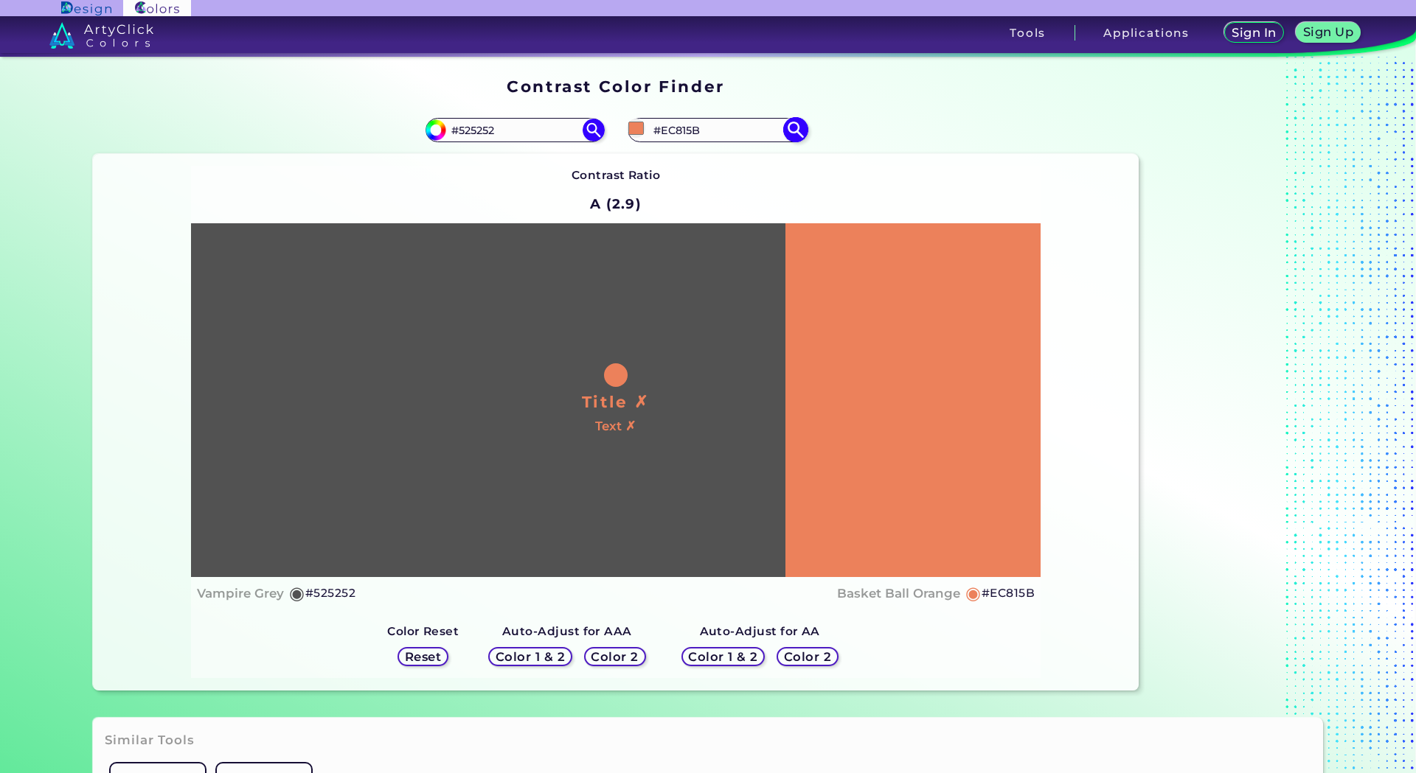
type input "#ec855f"
type input "#EC855F"
type input "#ea8661"
type input "#EA8661"
type input "#ea8662"
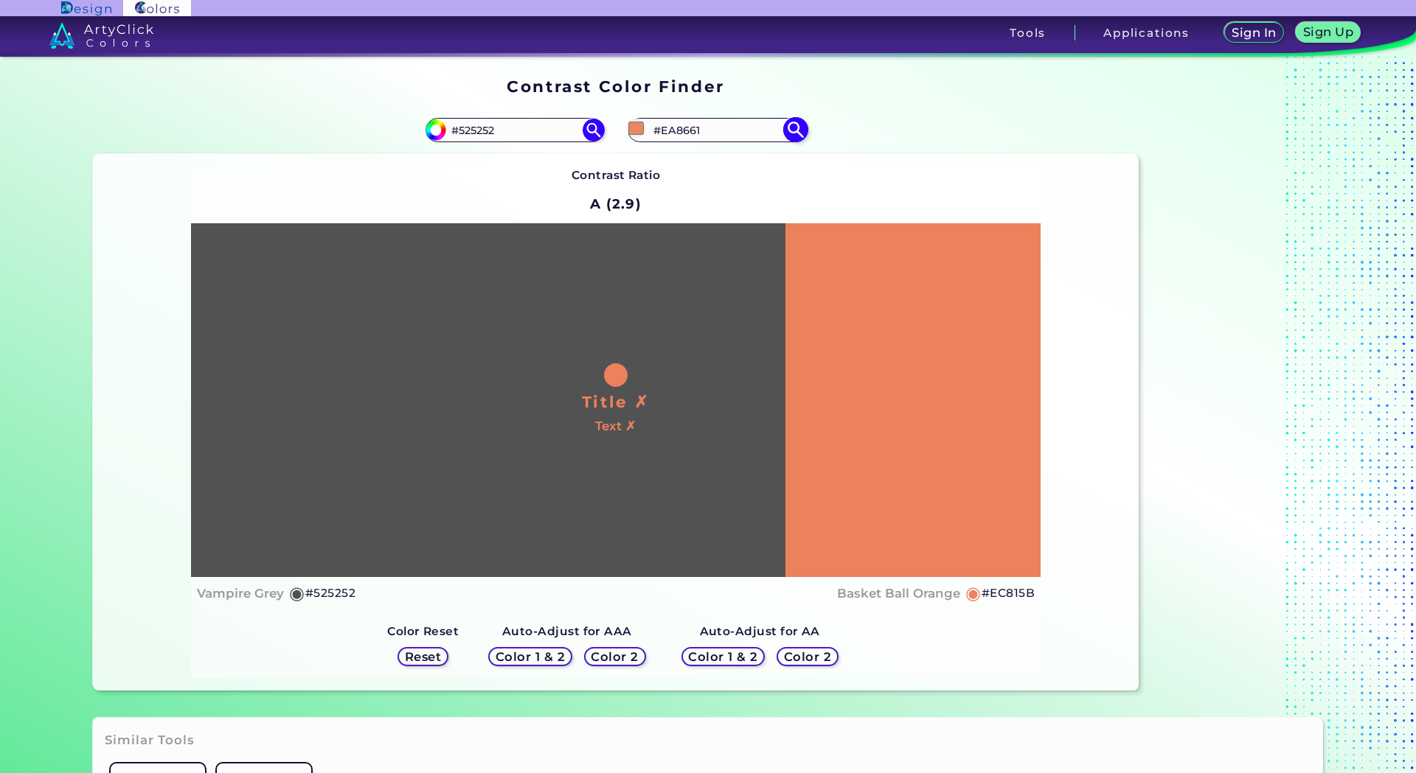
type input "#EA8662"
type input "#e68460"
type input "#E68460"
type input "#e28260"
type input "#E28260"
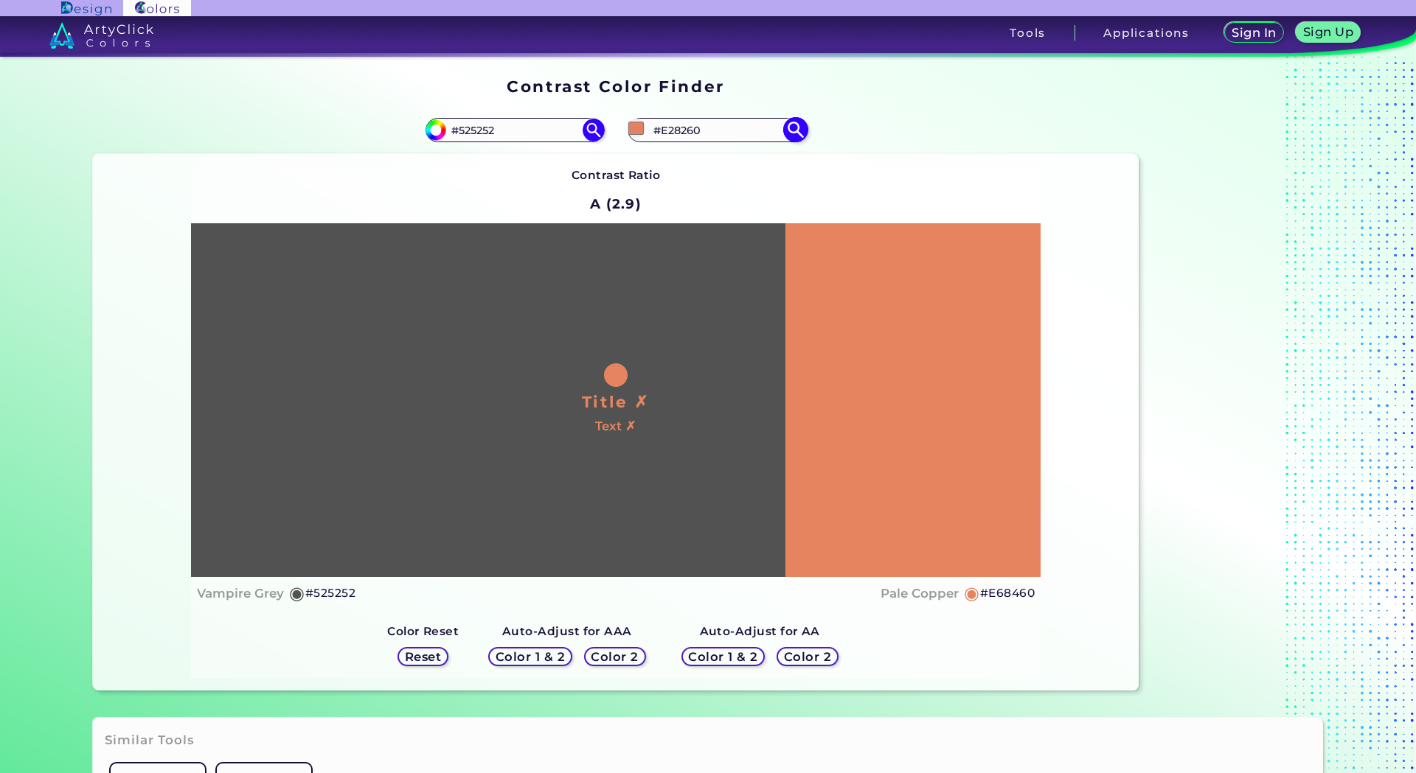
type input "#dd815f"
type input "#DD815F"
type input "#d37a5a"
type input "#D37A5A"
type input "#be6d50"
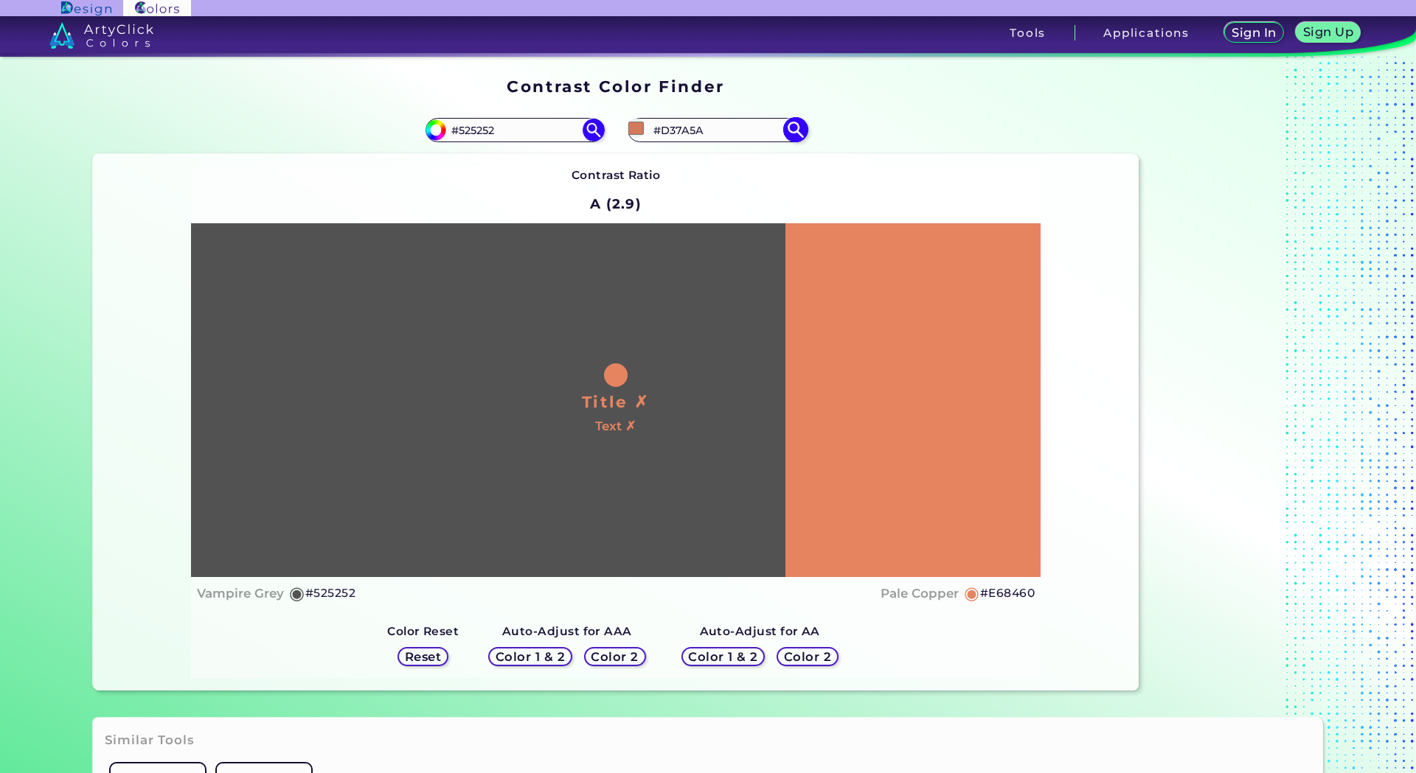
type input "#BE6D50"
type input "#b5674a"
type input "#B5674A"
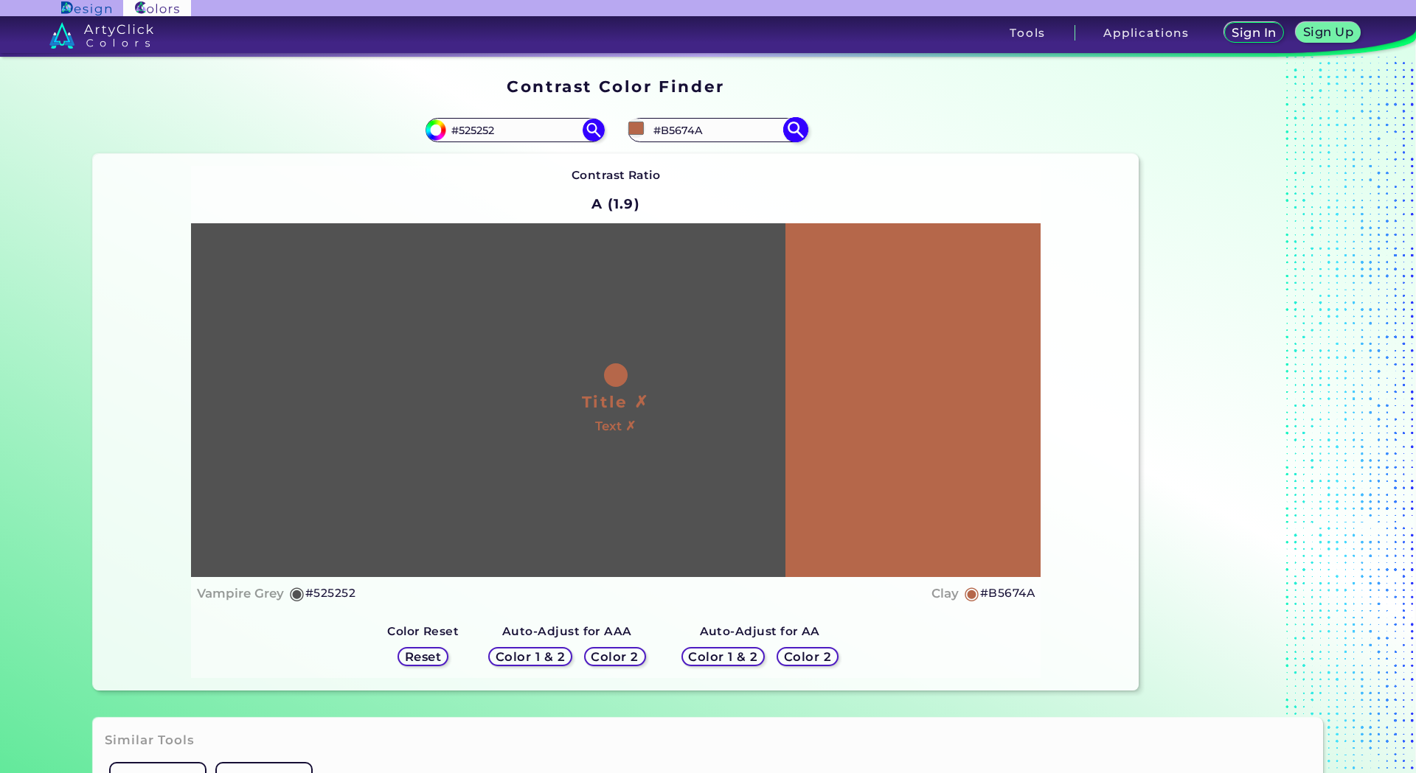
type input "#b0654a"
type input "#B0654A"
type input "#b56a4f"
type input "#B56A4F"
type input "#bd7256"
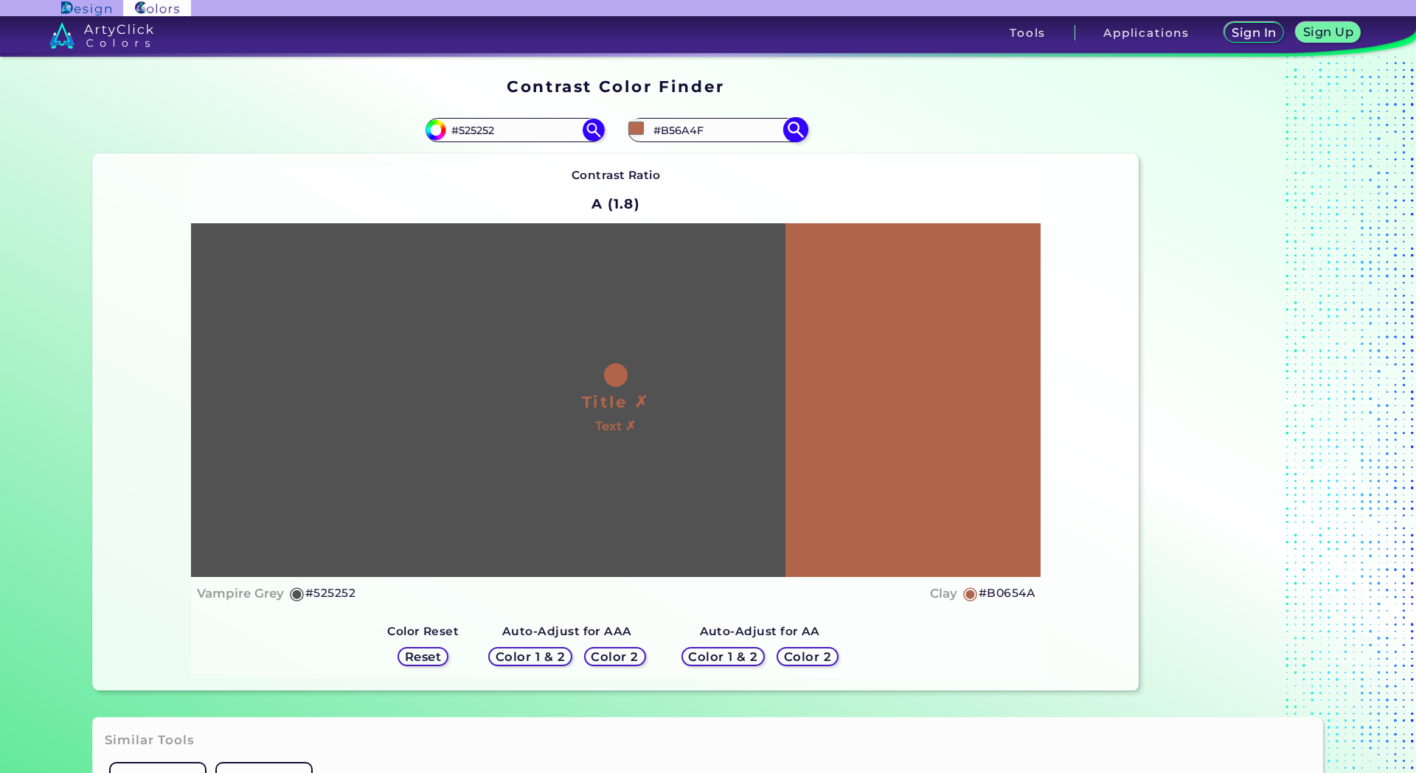
type input "#BD7256"
type input "#c7785c"
type input "#C7785C"
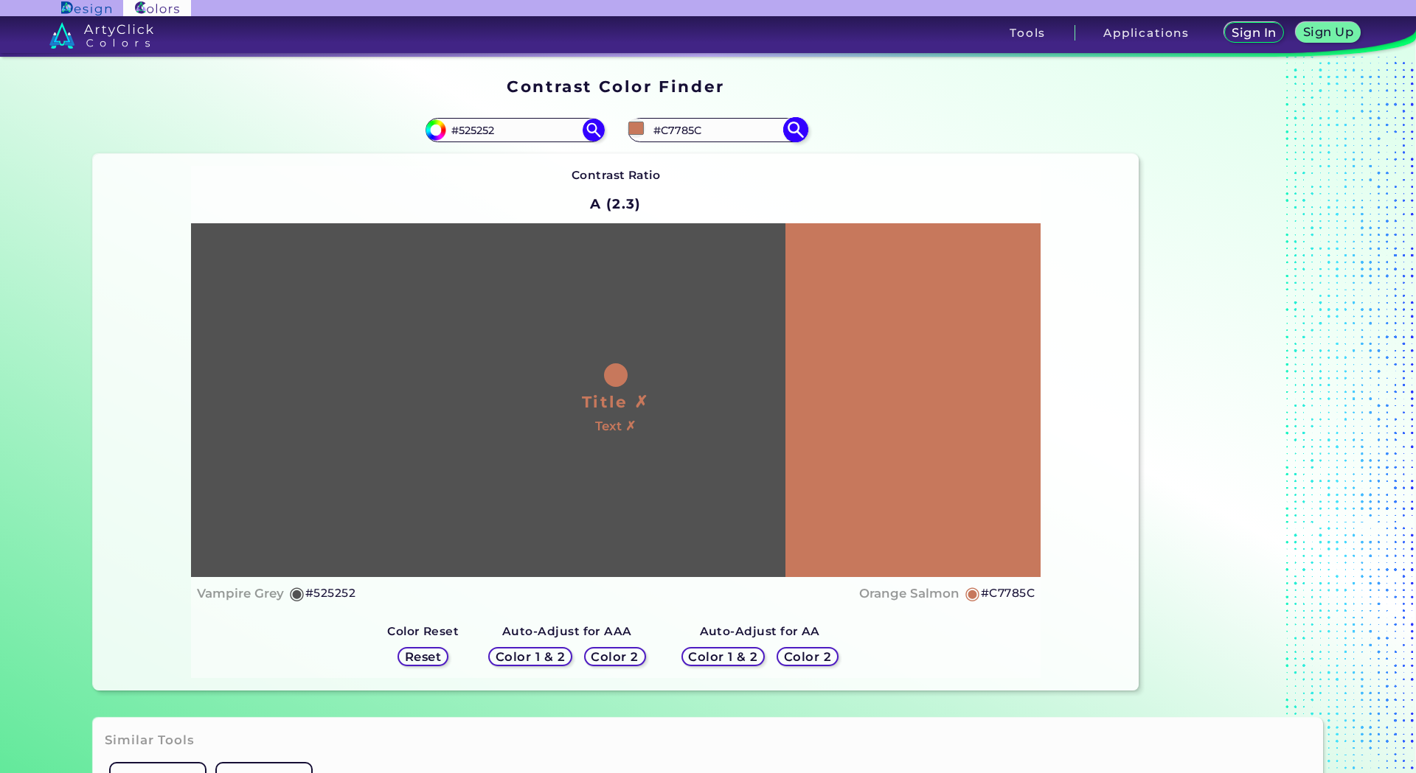
type input "#c87b5f"
type input "#C87B5F"
type input "#ce7d5f"
type input "#CE7D5F"
type input "#ce795a"
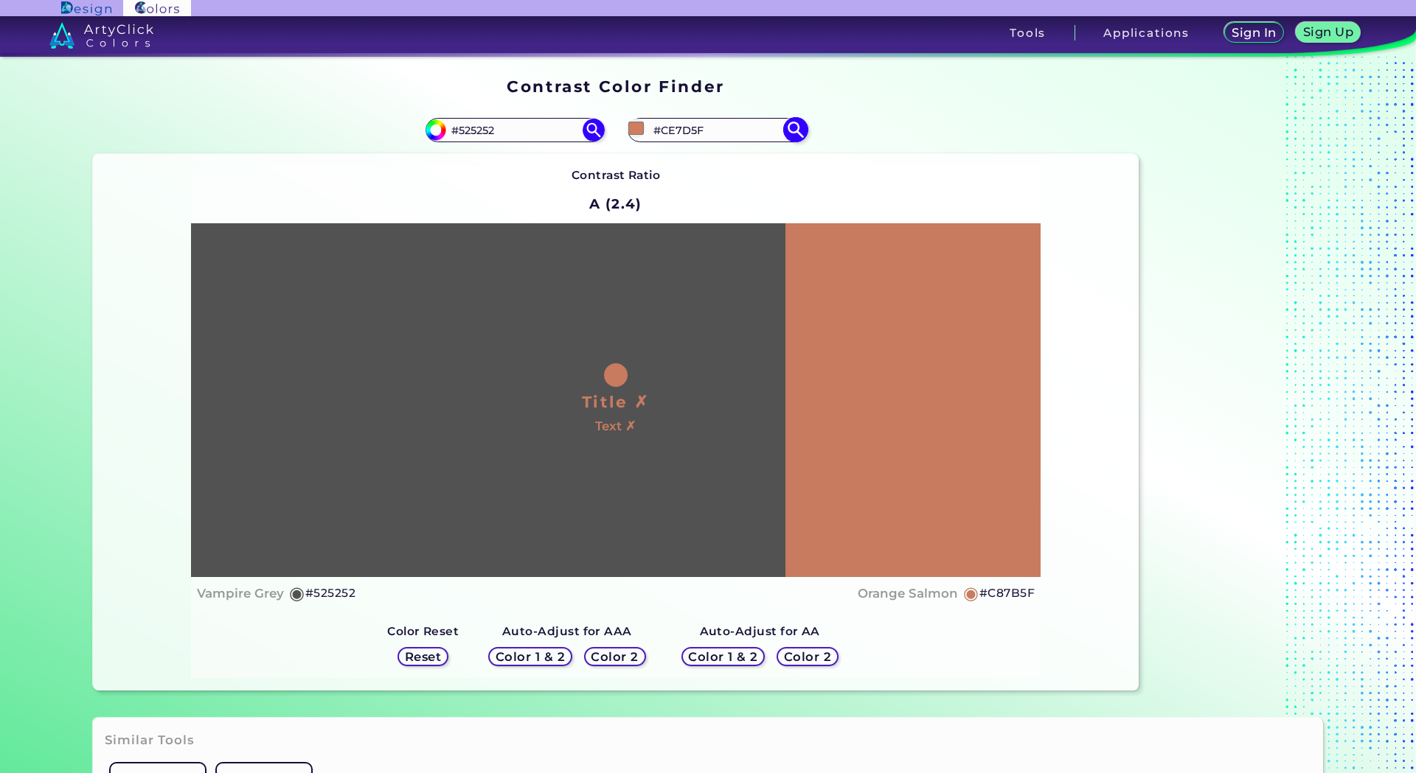
type input "#CE795A"
type input "#cf7554"
type input "#CF7554"
type input "#ce7150"
type input "#CE7150"
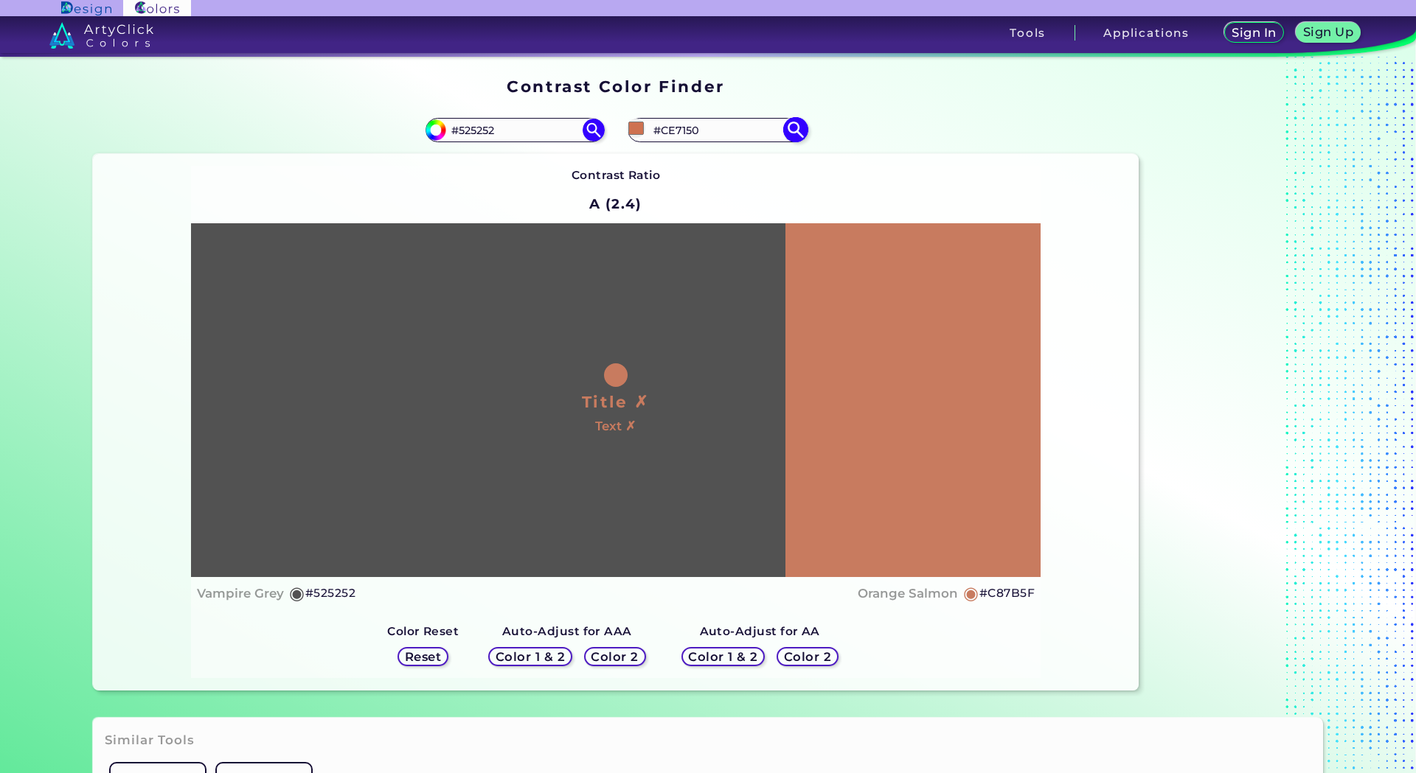
type input "#c46340"
type input "#C46340"
type input "#c36441"
type input "#C36441"
type input "#bc5c38"
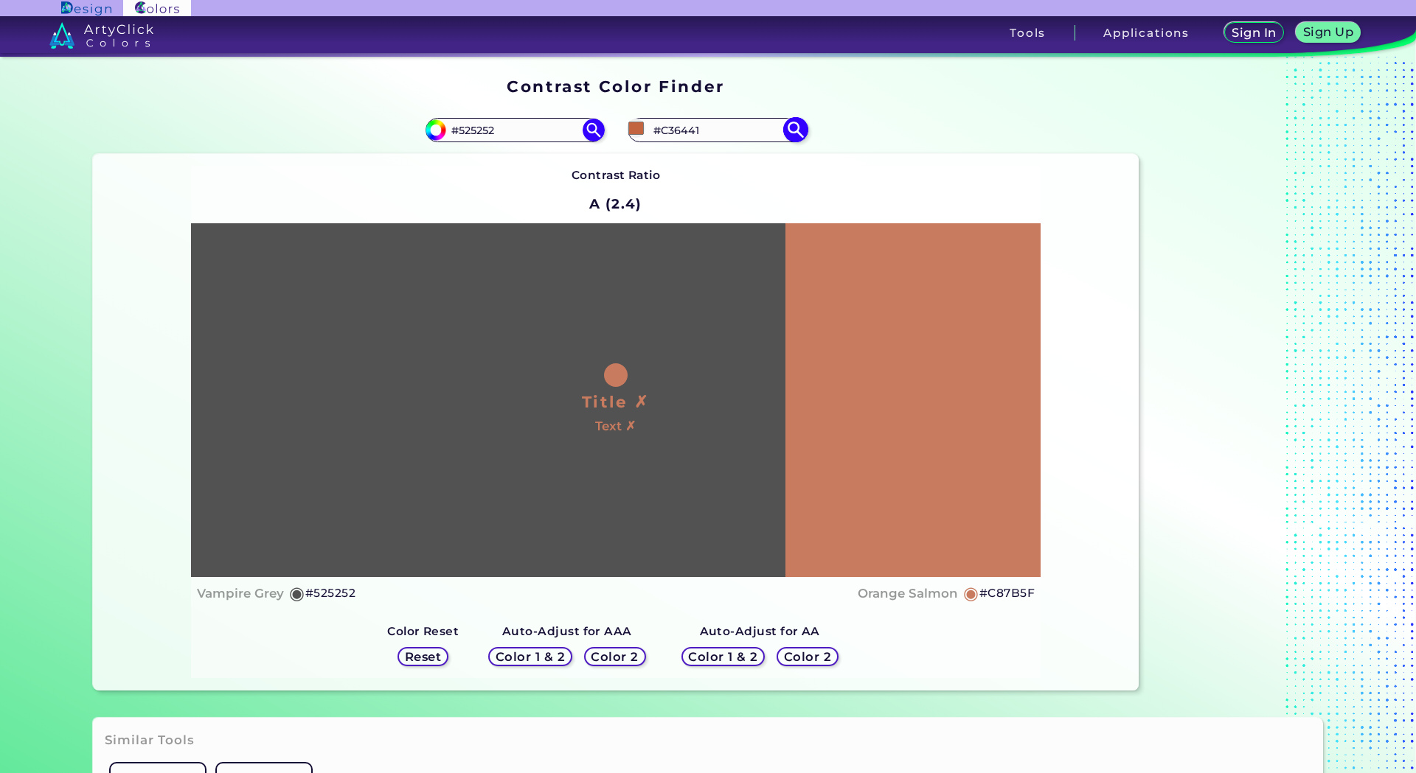
type input "#BC5C38"
type input "#ba5936"
type input "#BA5936"
type input "#b1522f"
type input "#B1522F"
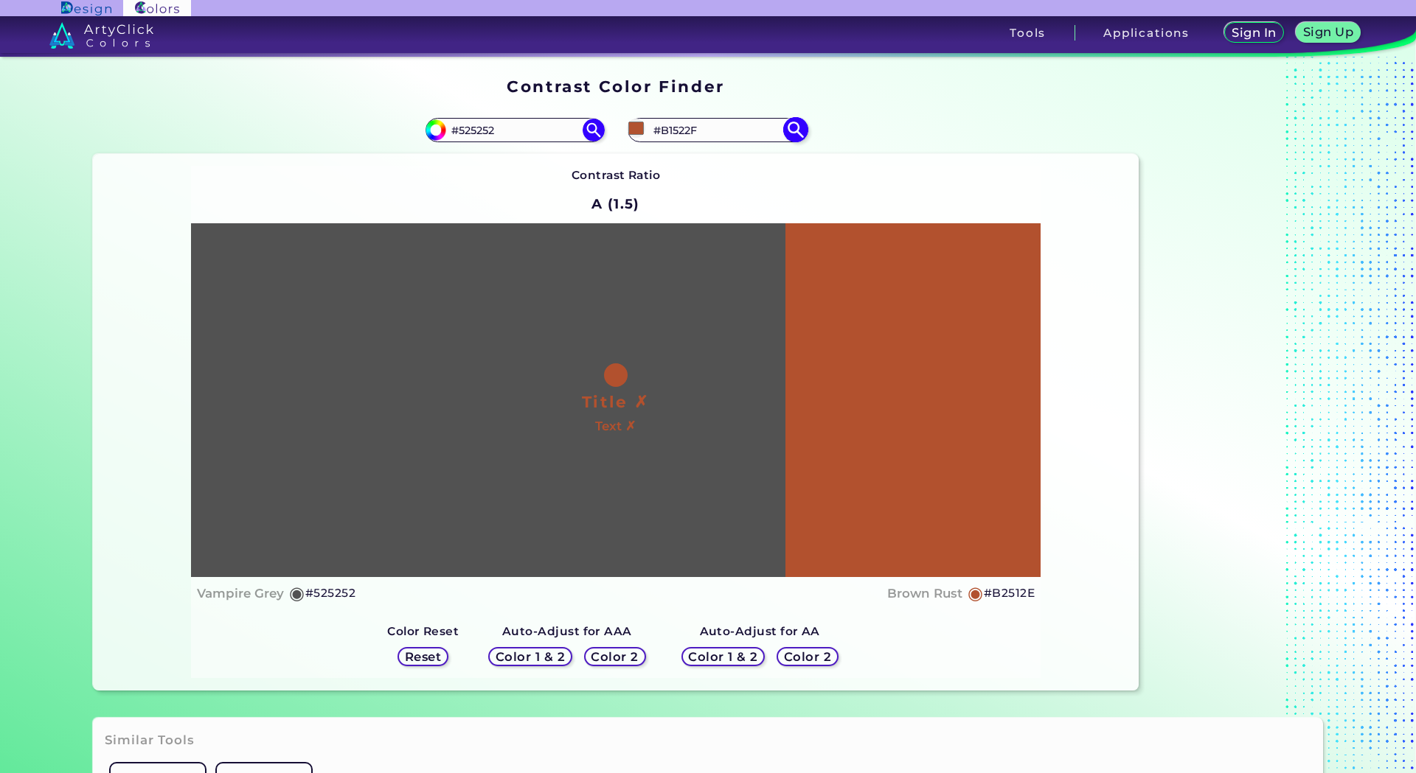
type input "#b2512e"
type input "#B2512E"
type input "#af4f2c"
type input "#AF4F2C"
type input "#b4512d"
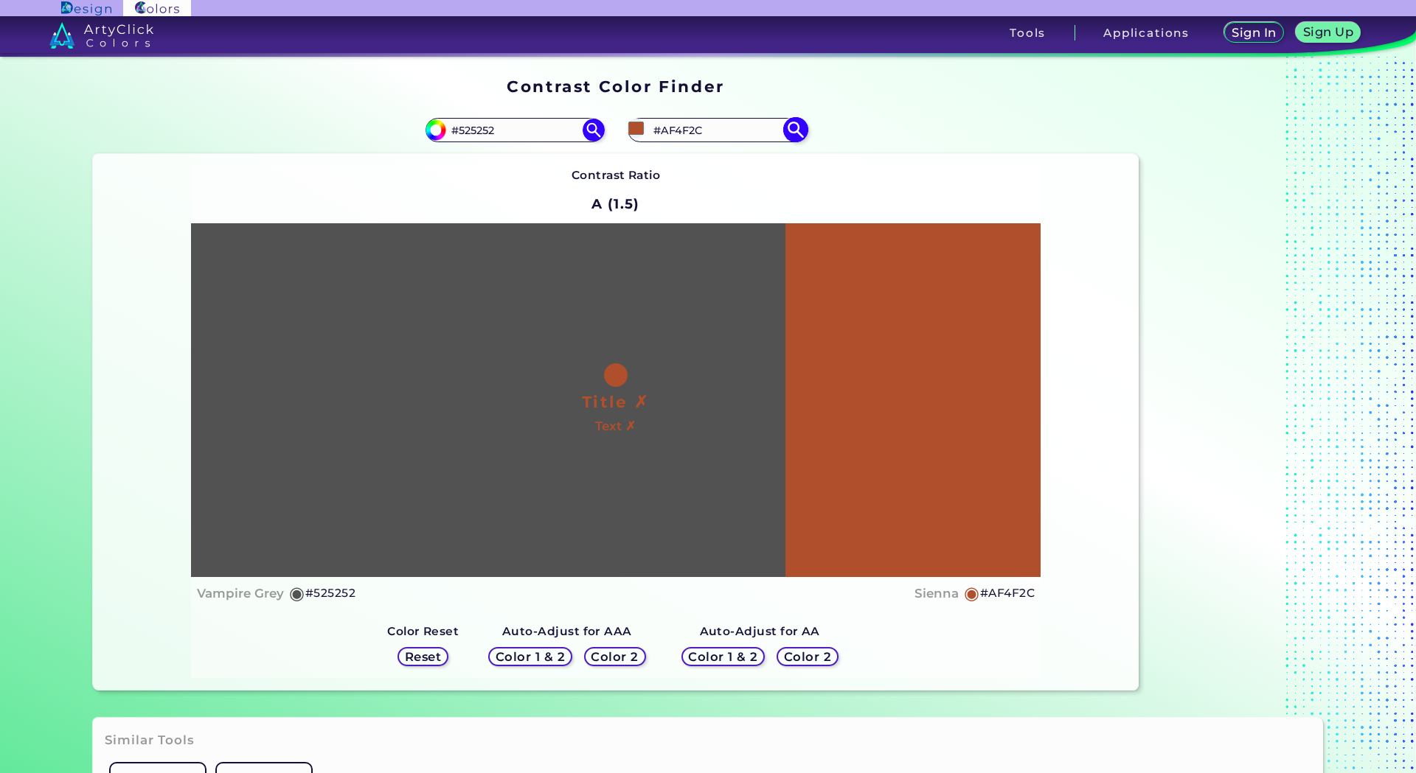
type input "#B4512D"
type input "#b8532e"
type input "#B8532E"
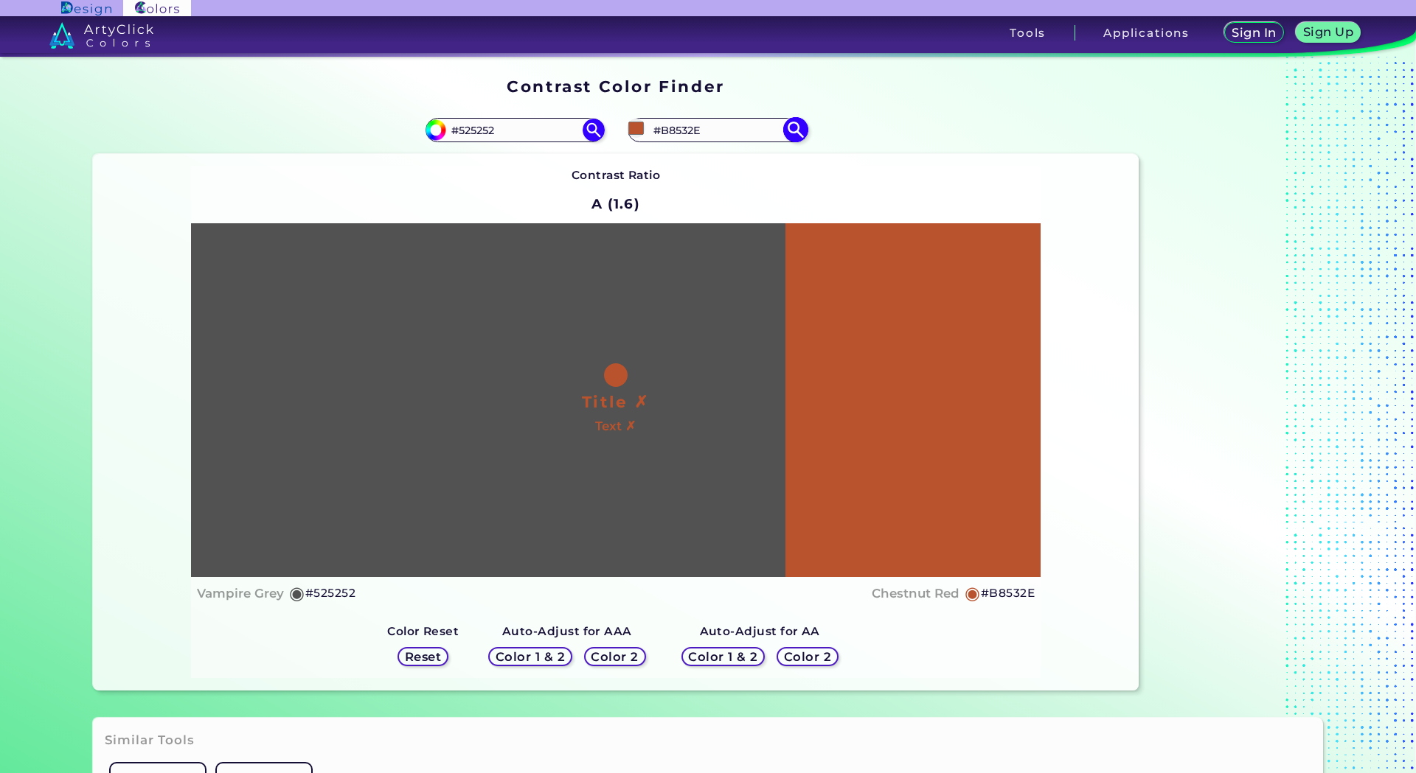
type input "#b85e2e"
type input "#B85E2E"
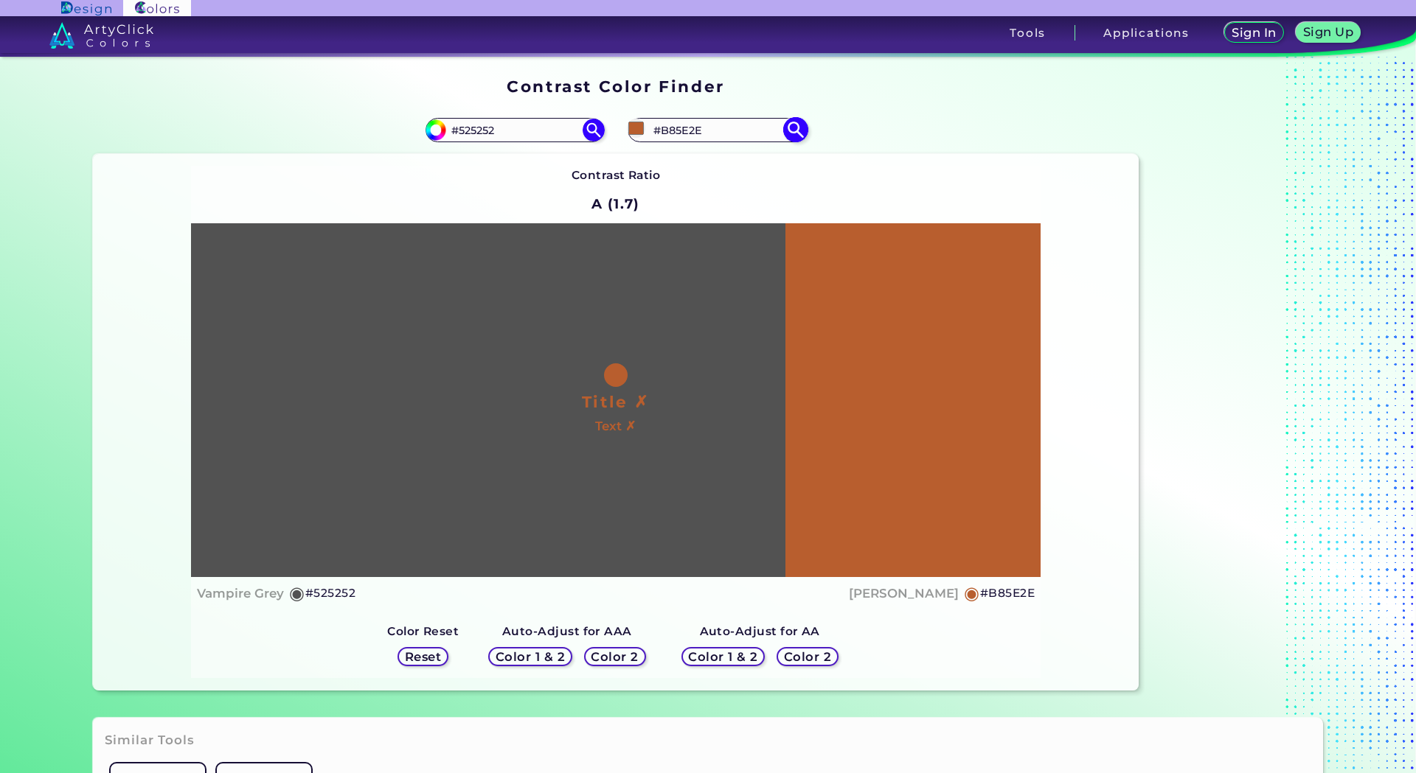
type input "#b8502e"
type input "#B8502E"
type input "#b8432e"
type input "#B8432E"
type input "#b82e2e"
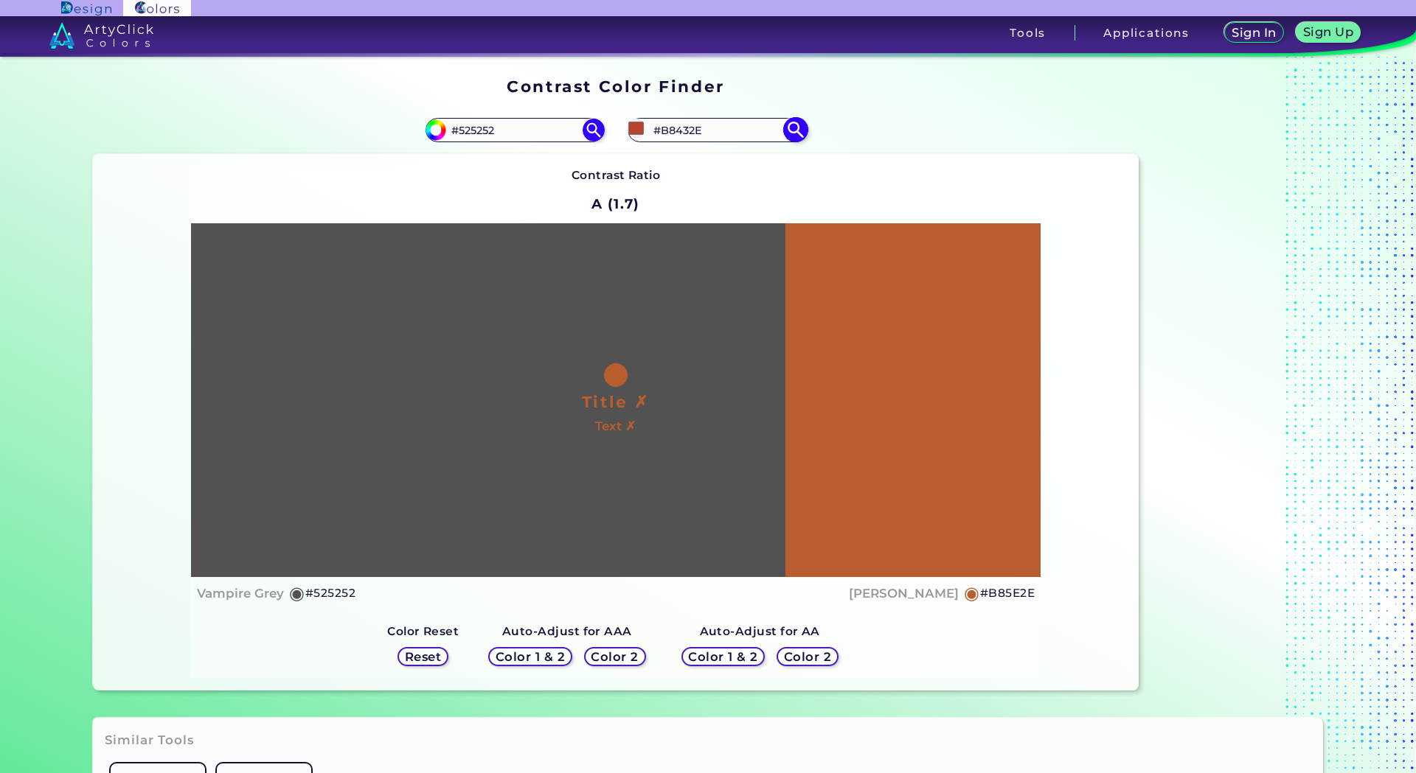
type input "#B82E2E"
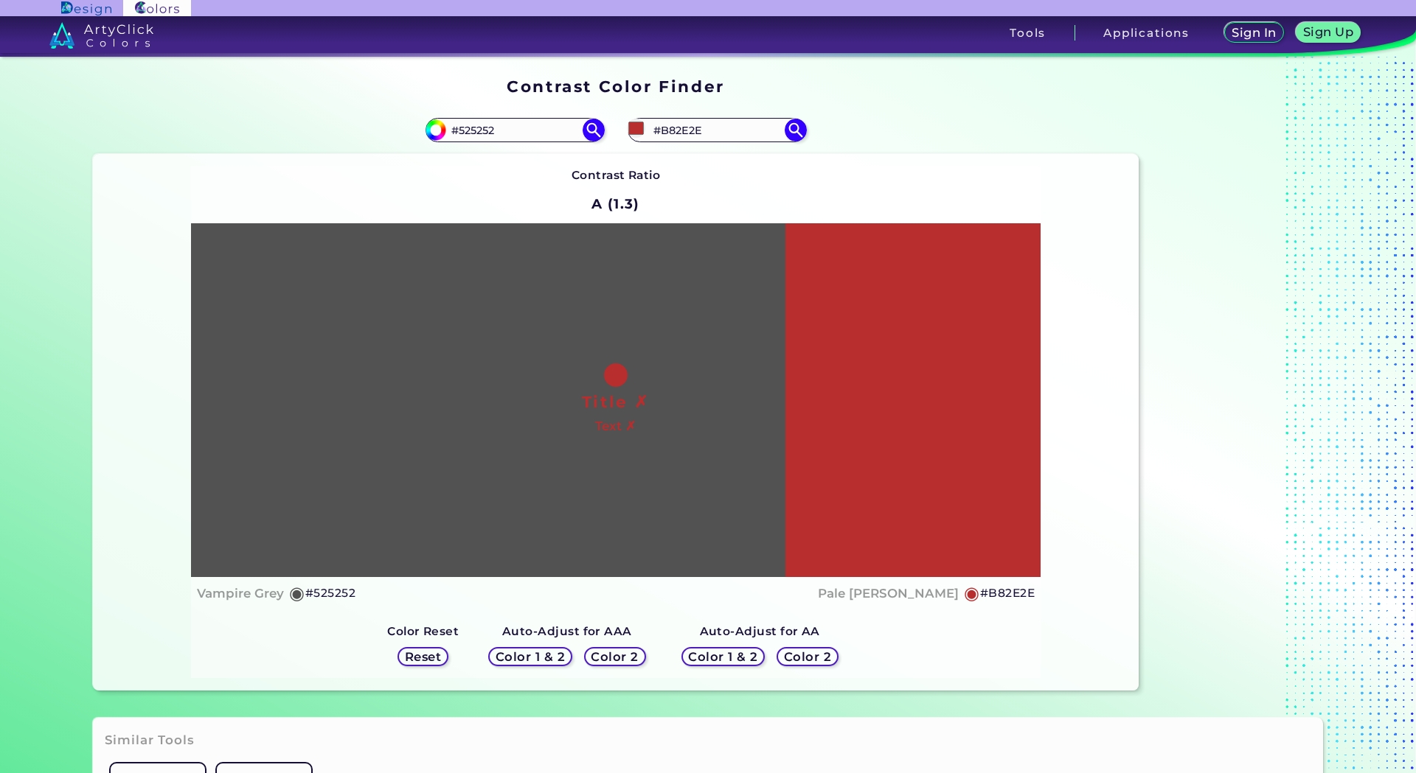
type input "#a12121"
type input "#A12121"
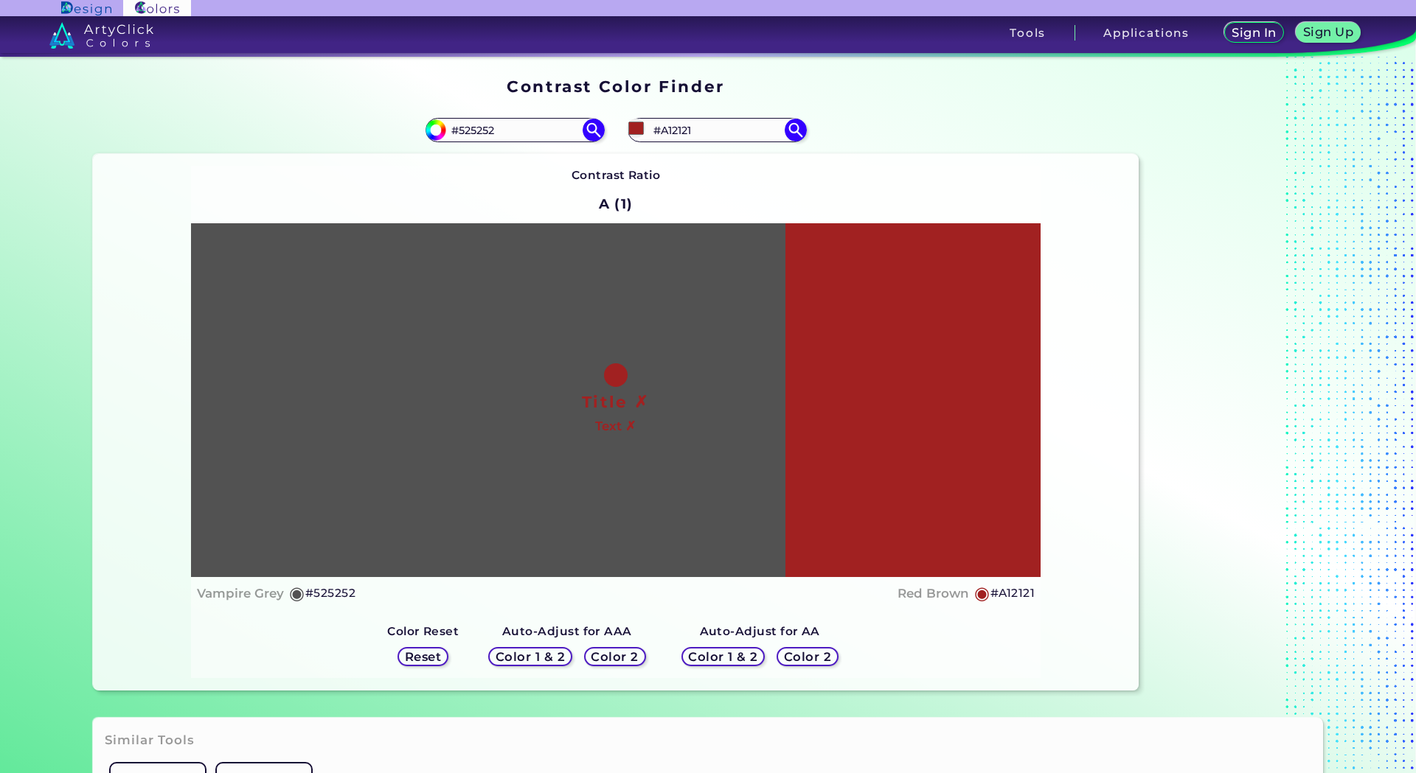
type input "#a22020"
type input "#A22020"
type input "#a62121"
type input "#A62121"
type input "#aa2222"
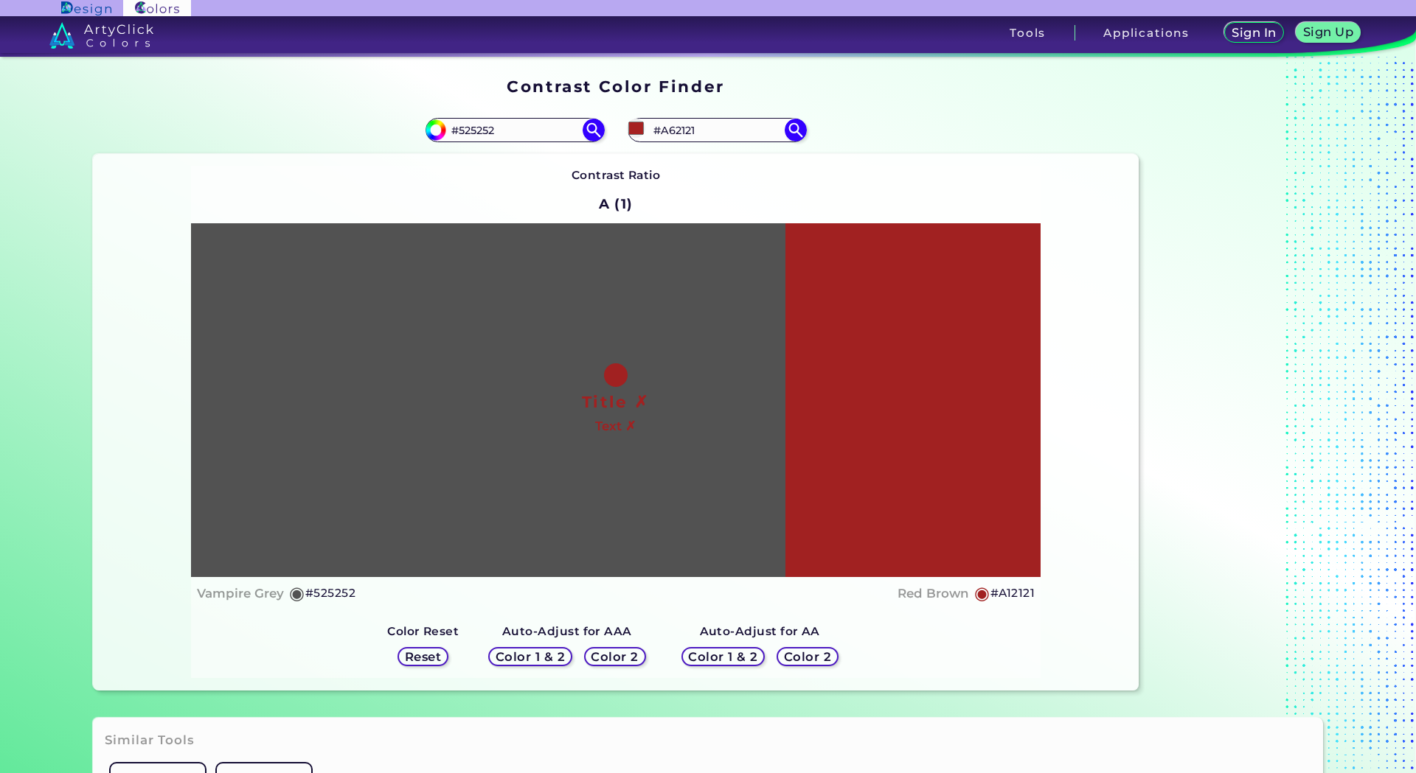
type input "#AA2222"
type input "#af2323"
type input "#AF2323"
type input "#ba2626"
type input "#BA2626"
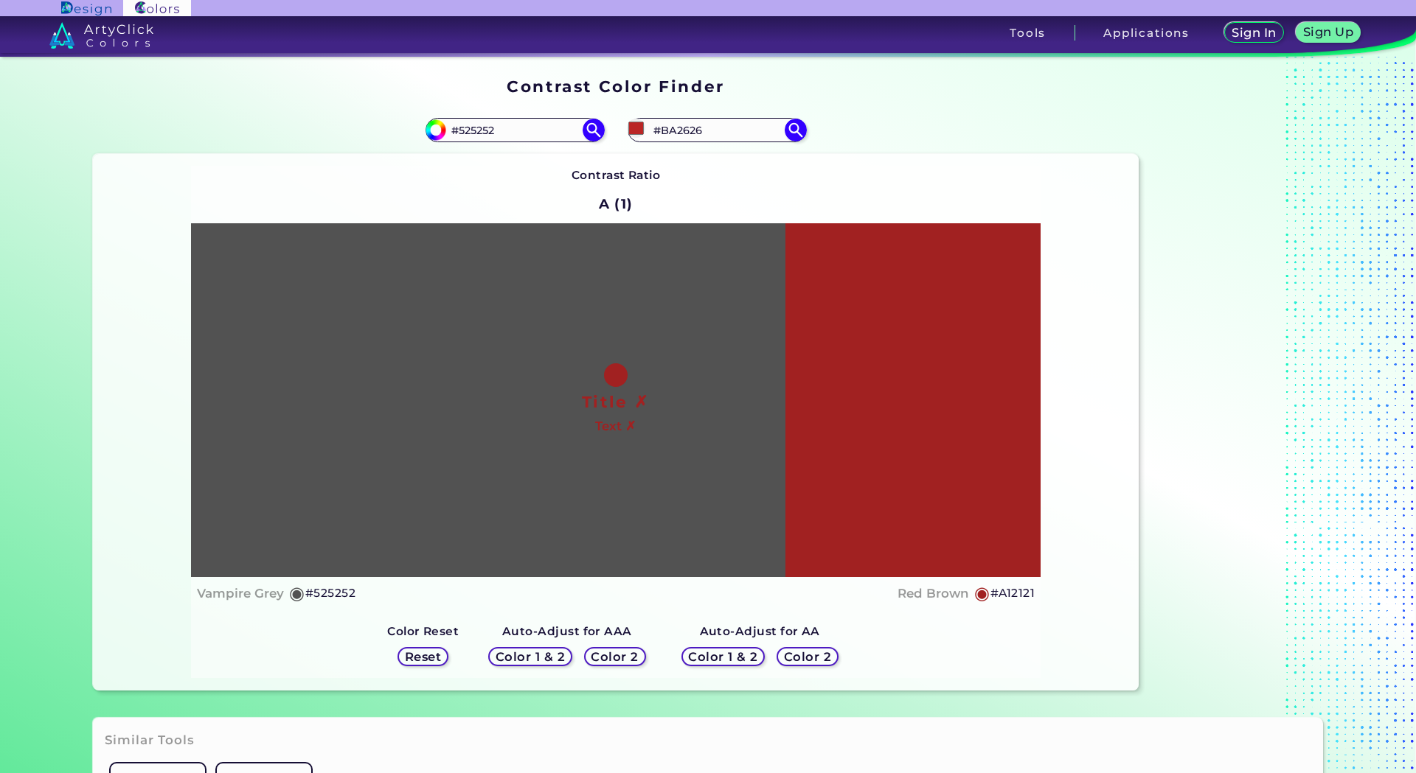
type input "#c02626"
type input "#C02626"
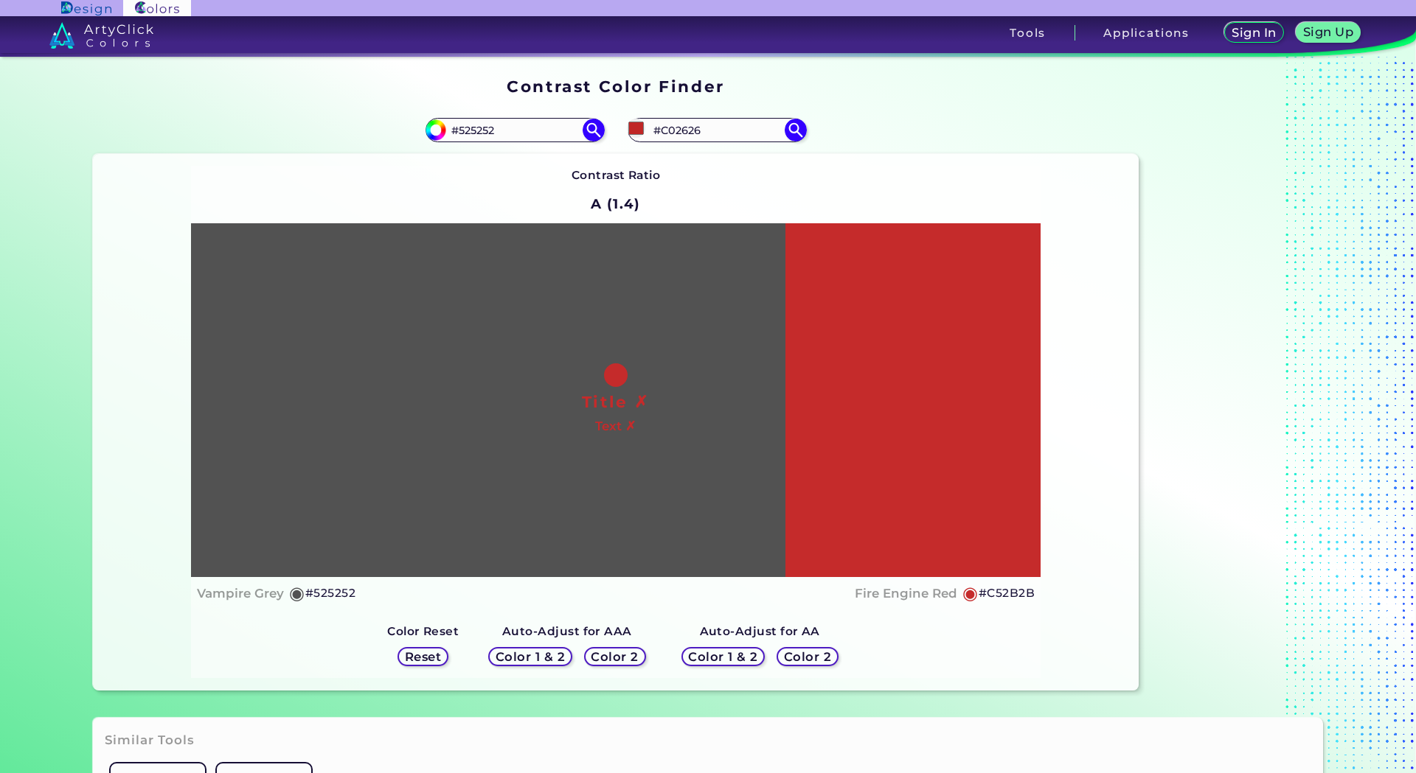
type input "#c52b2b"
type input "#C52B2B"
type input "#c92c2c"
type input "#C92C2C"
type input "#cc2e2e"
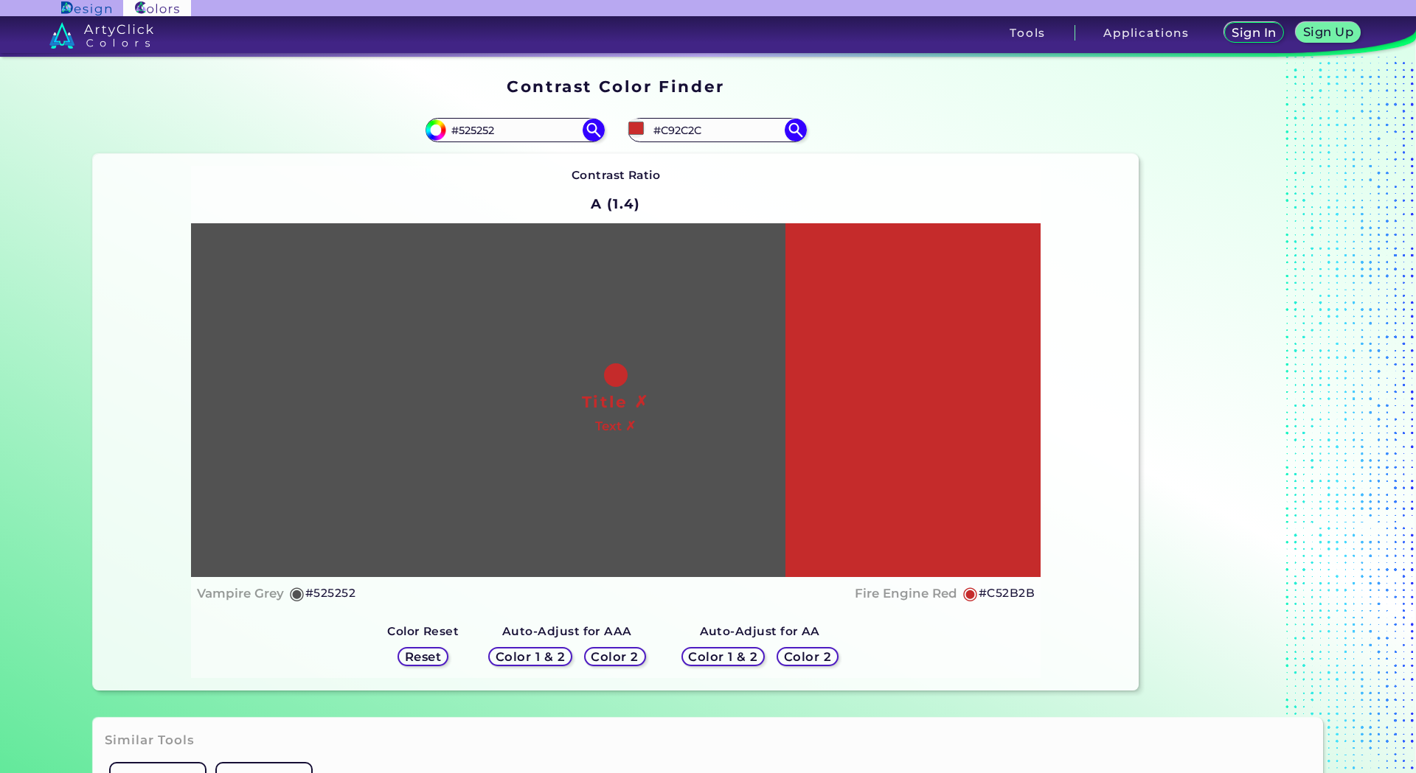
type input "#CC2E2E"
type input "#d02f2f"
type input "#D02F2F"
type input "#d23232"
type input "#D23232"
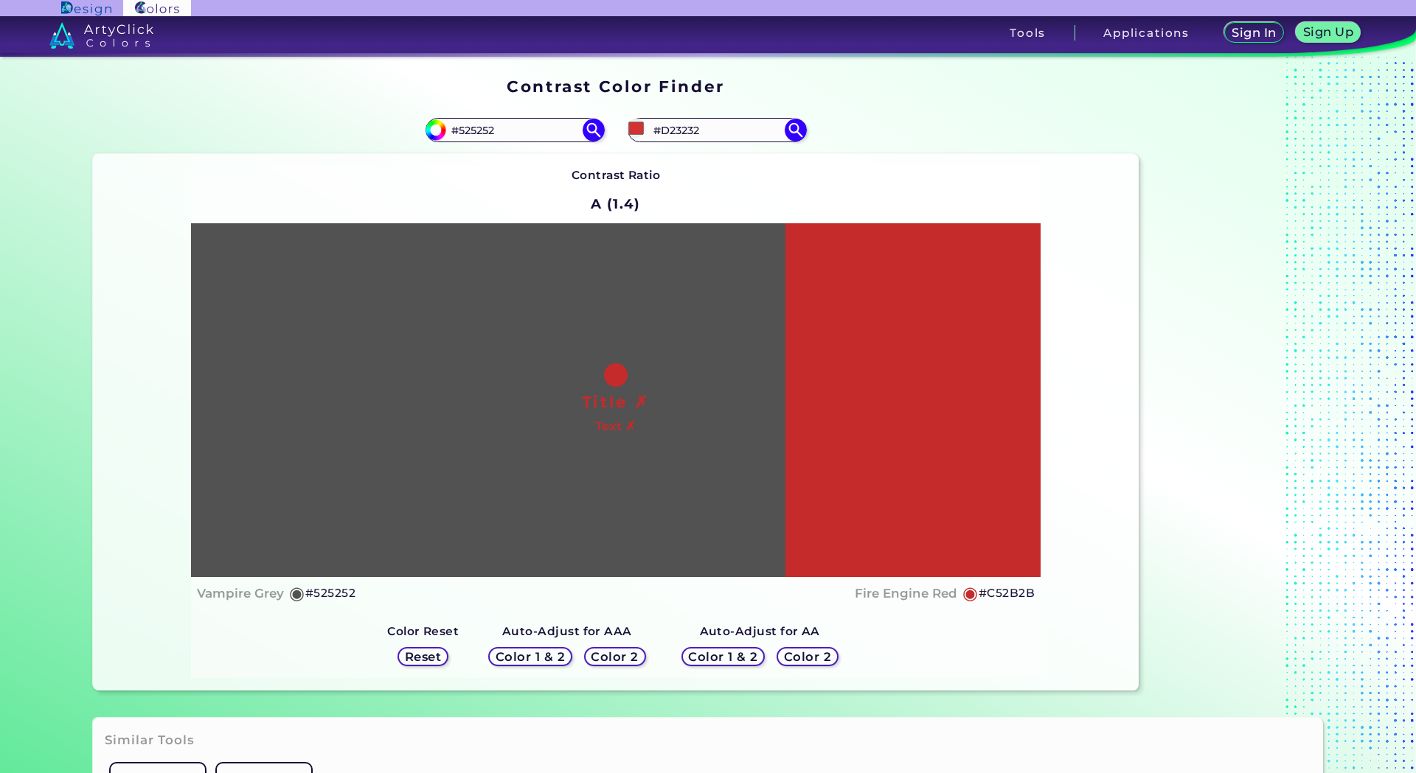
type input "#d93636"
type input "#D93636"
type input "#e53e3e"
type input "#E53E3E"
type input "#ed4545"
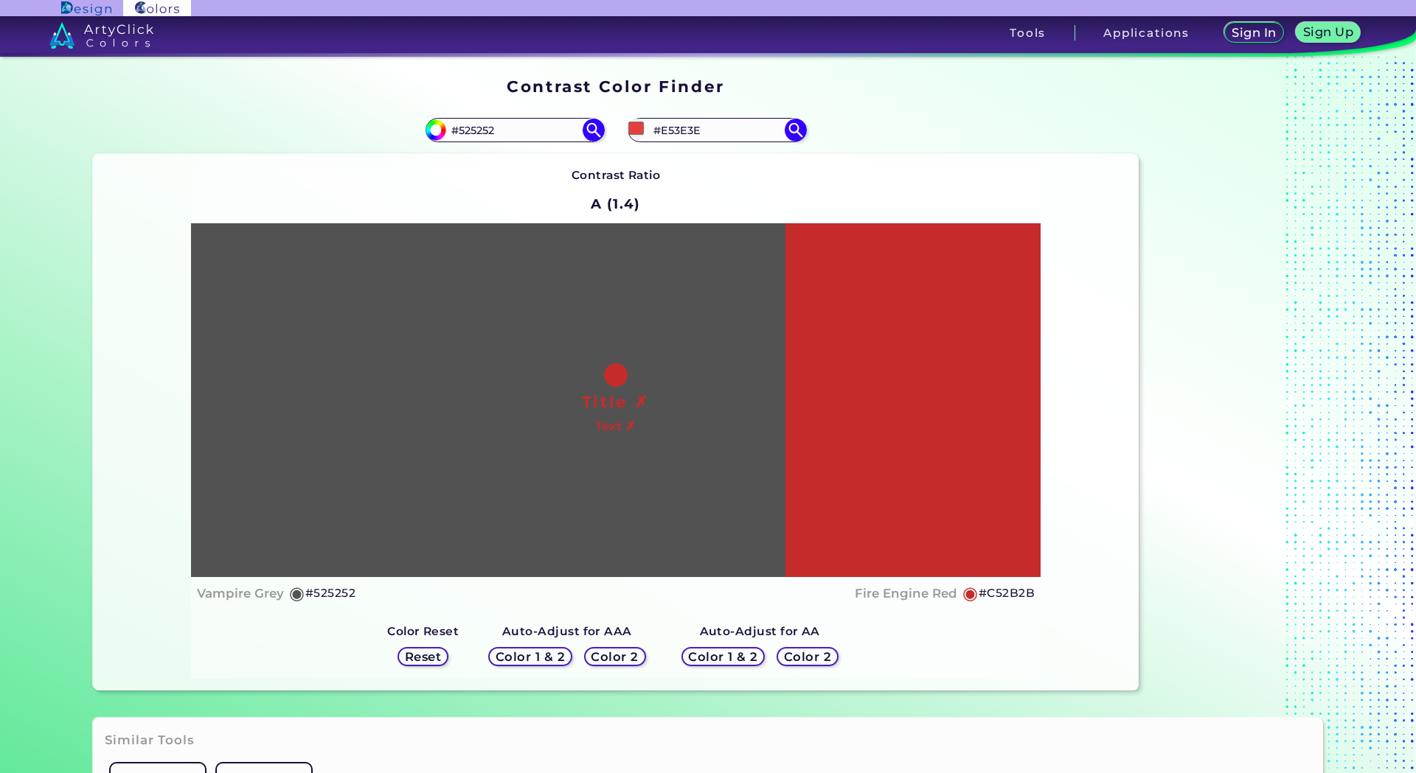
type input "#ED4545"
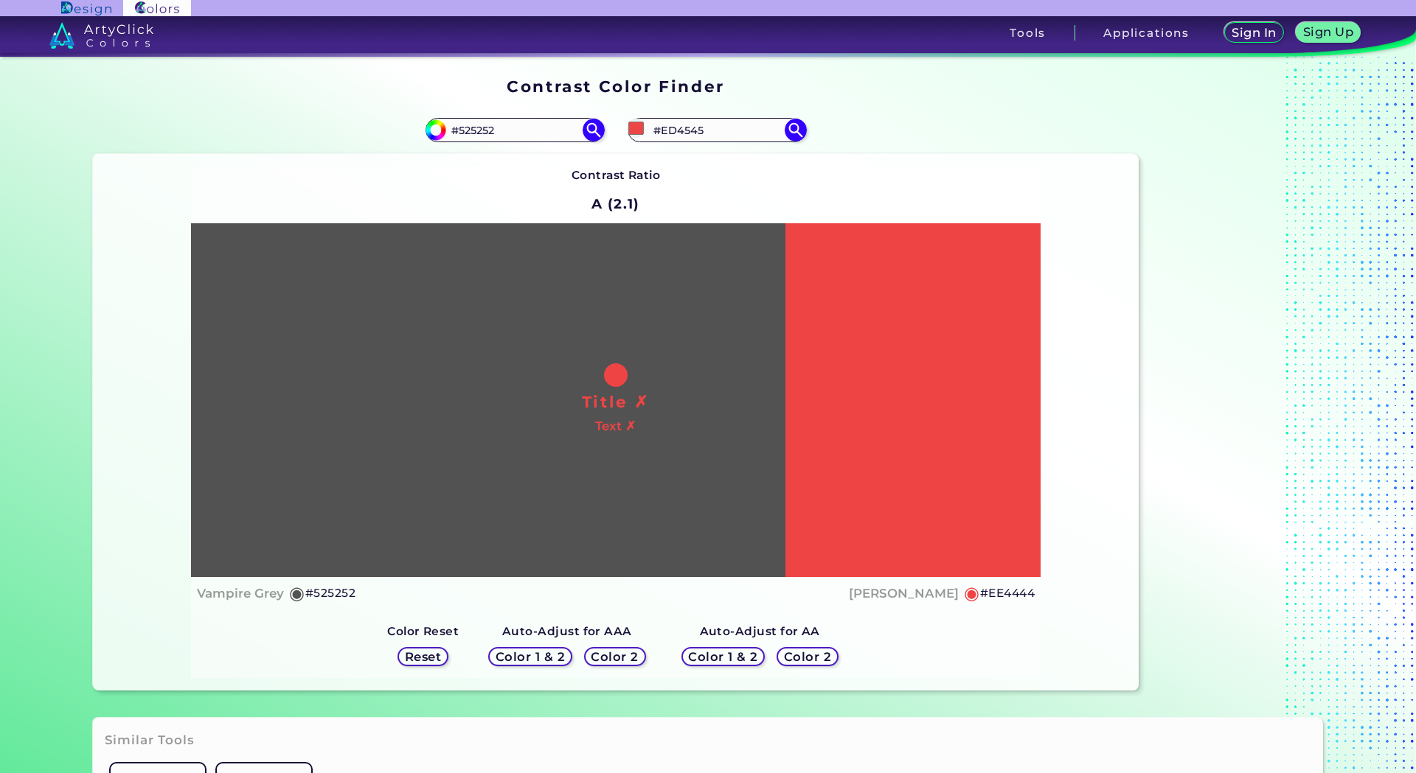
type input "#ee4444"
type input "#EE4444"
type input "#ee4949"
type input "#EE4949"
type input "#f24a4a"
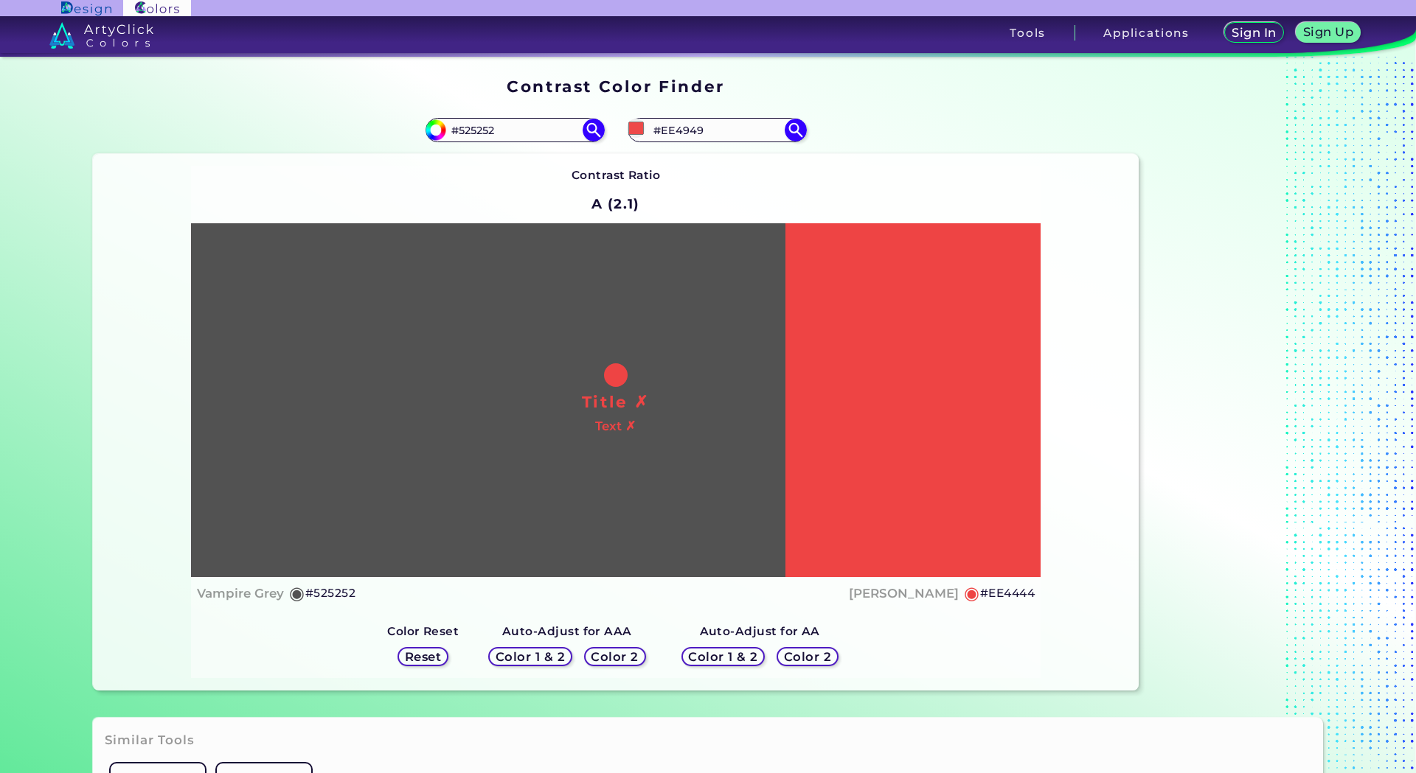
type input "#F24A4A"
type input "#f25050"
type input "#F25050"
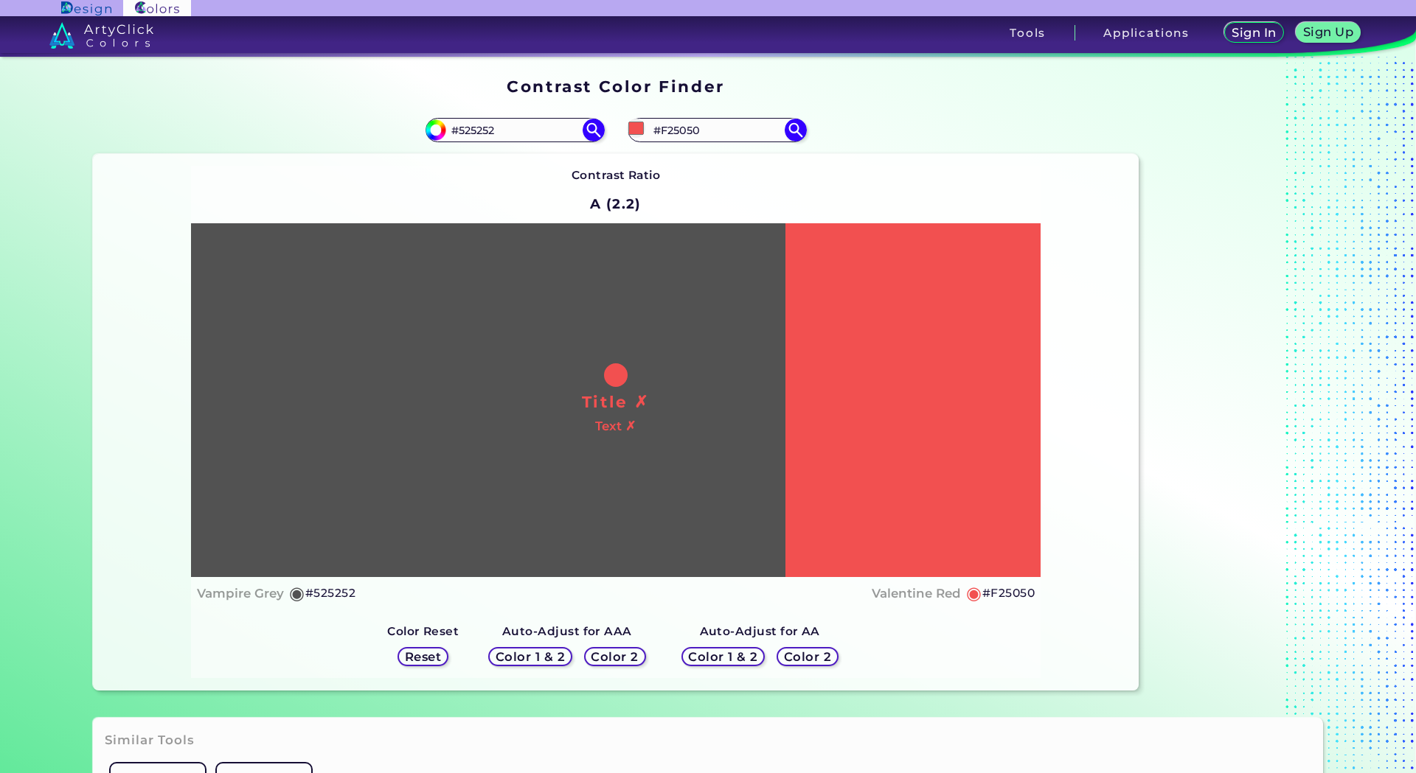
type input "#f25454"
type input "#F25454"
type input "#f35959"
type input "#F35959"
type input "#f25a5a"
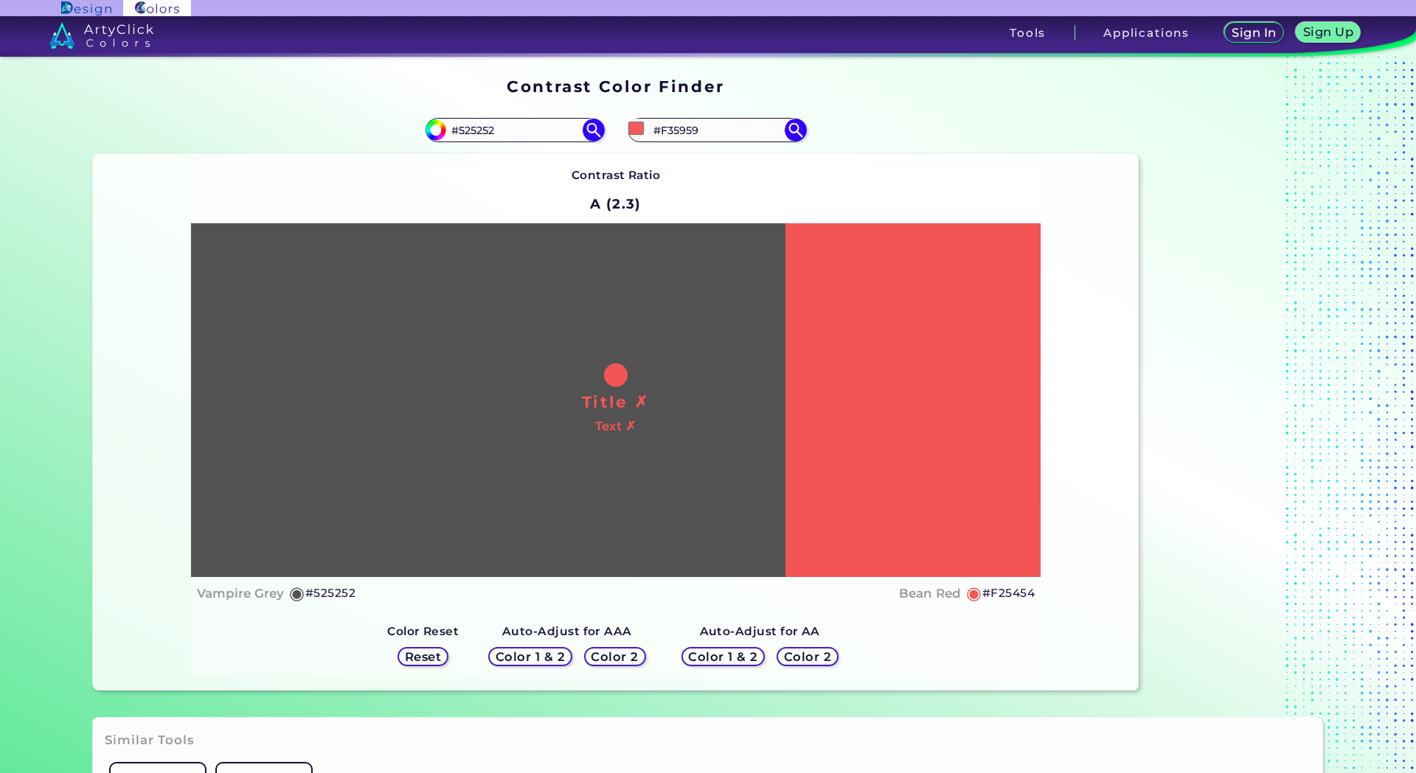
type input "#F25A5A"
type input "#f55c5c"
type input "#F55C5C"
type input "#f56161"
type input "#F56161"
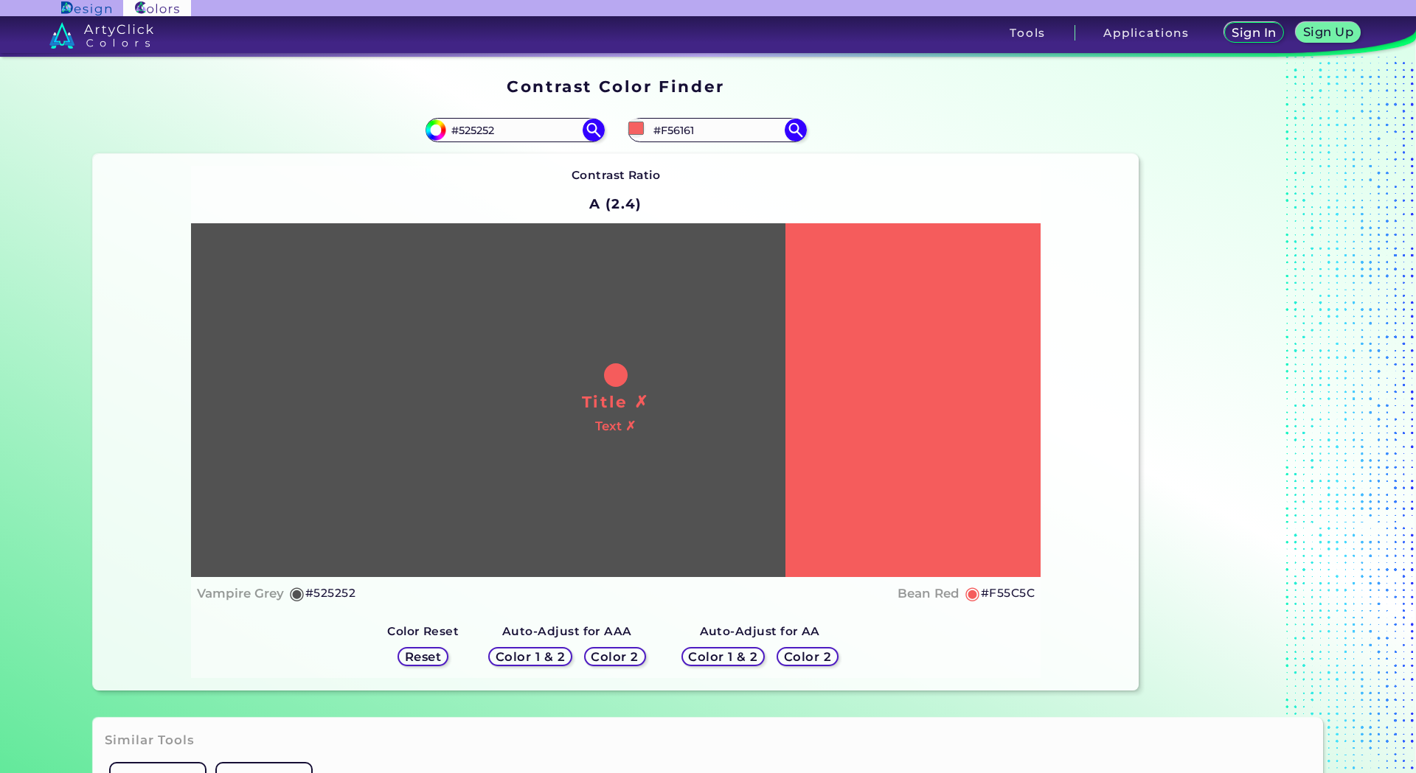
type input "#f56666"
type input "#F56666"
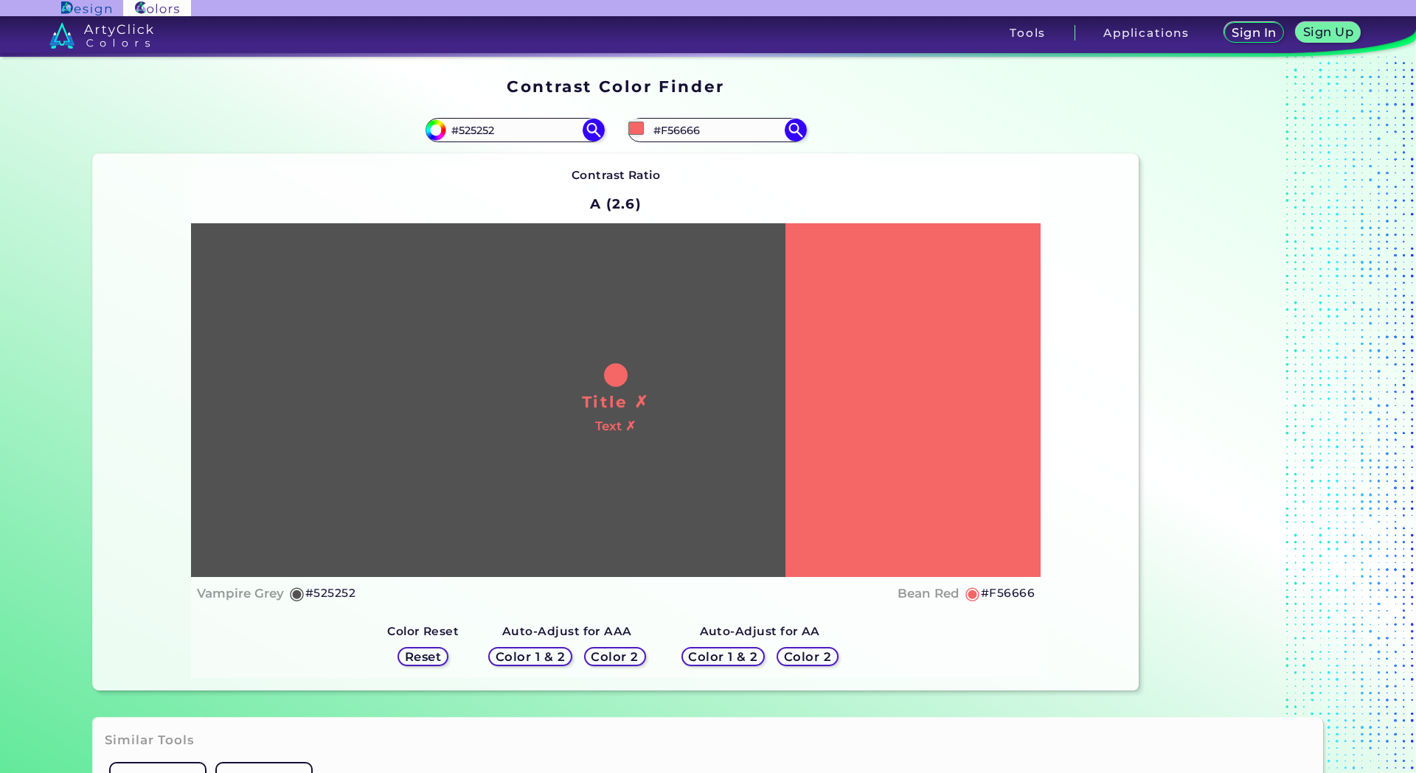
type input "#f66a6a"
type input "#F66A6A"
type input "#f56b6b"
type input "#F56B6B"
type input "#f57070"
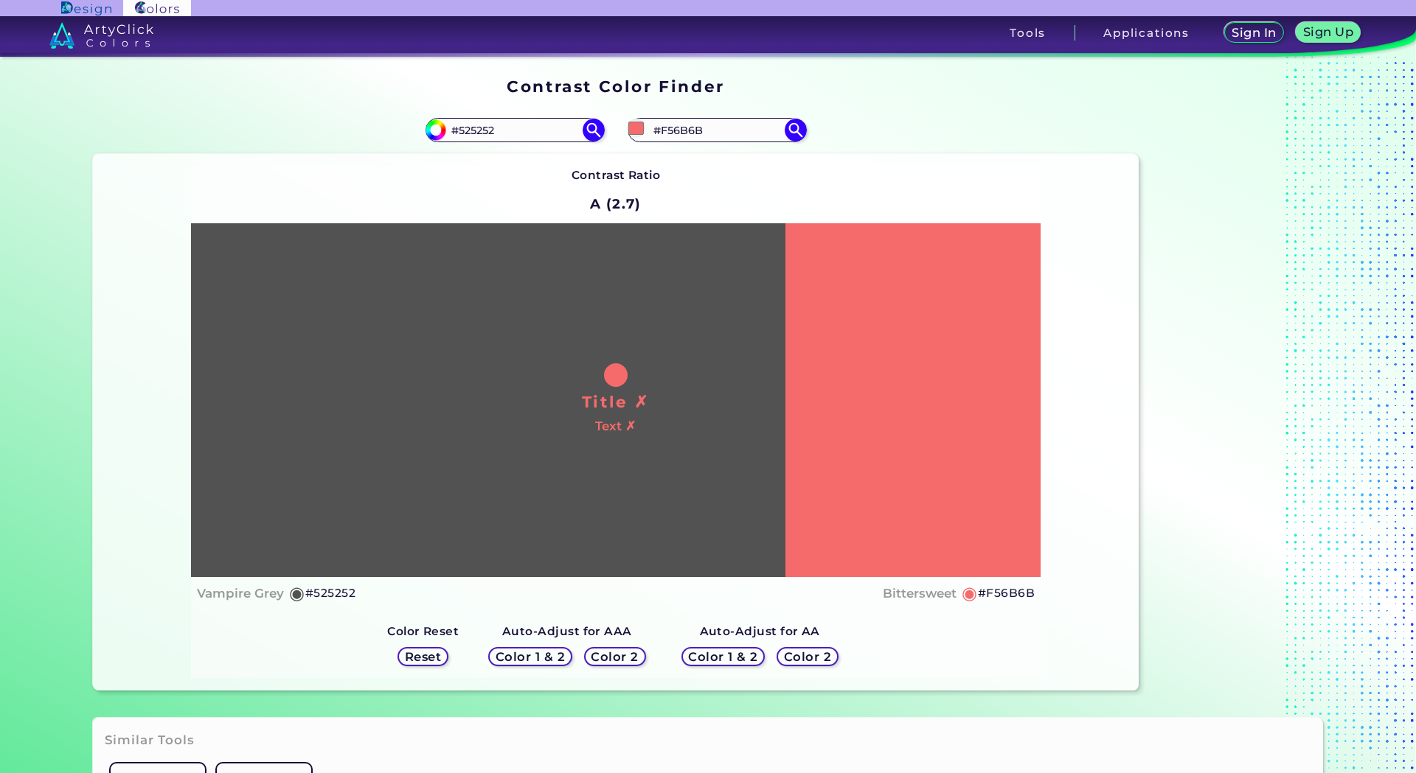
type input "#F57070"
type input "#f87272"
type input "#F87272"
type input "#f97676"
type input "#F97676"
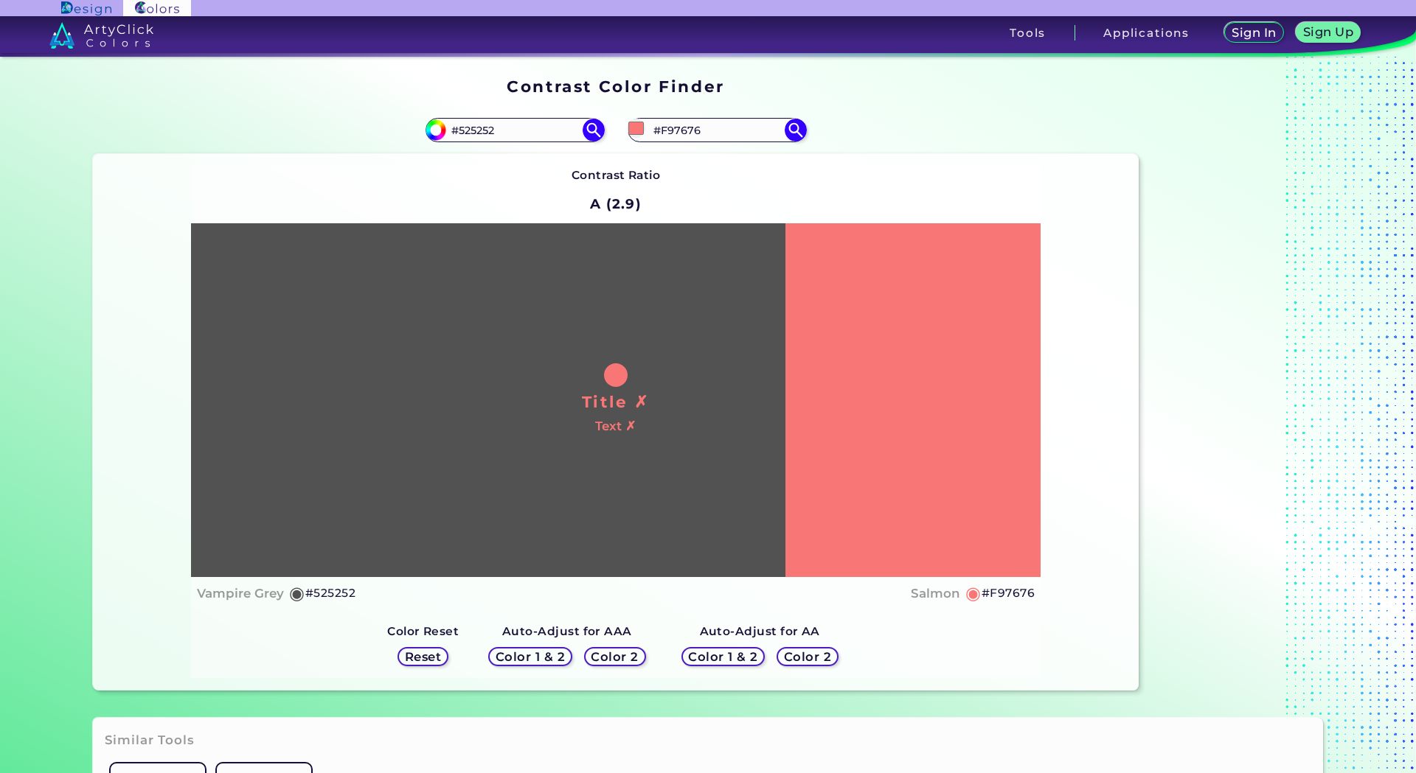
type input "#f97b7b"
type input "#F97B7B"
click at [903, 143] on div "#f97b7b #F97B7B" at bounding box center [877, 130] width 523 height 47
